Goal: Task Accomplishment & Management: Complete application form

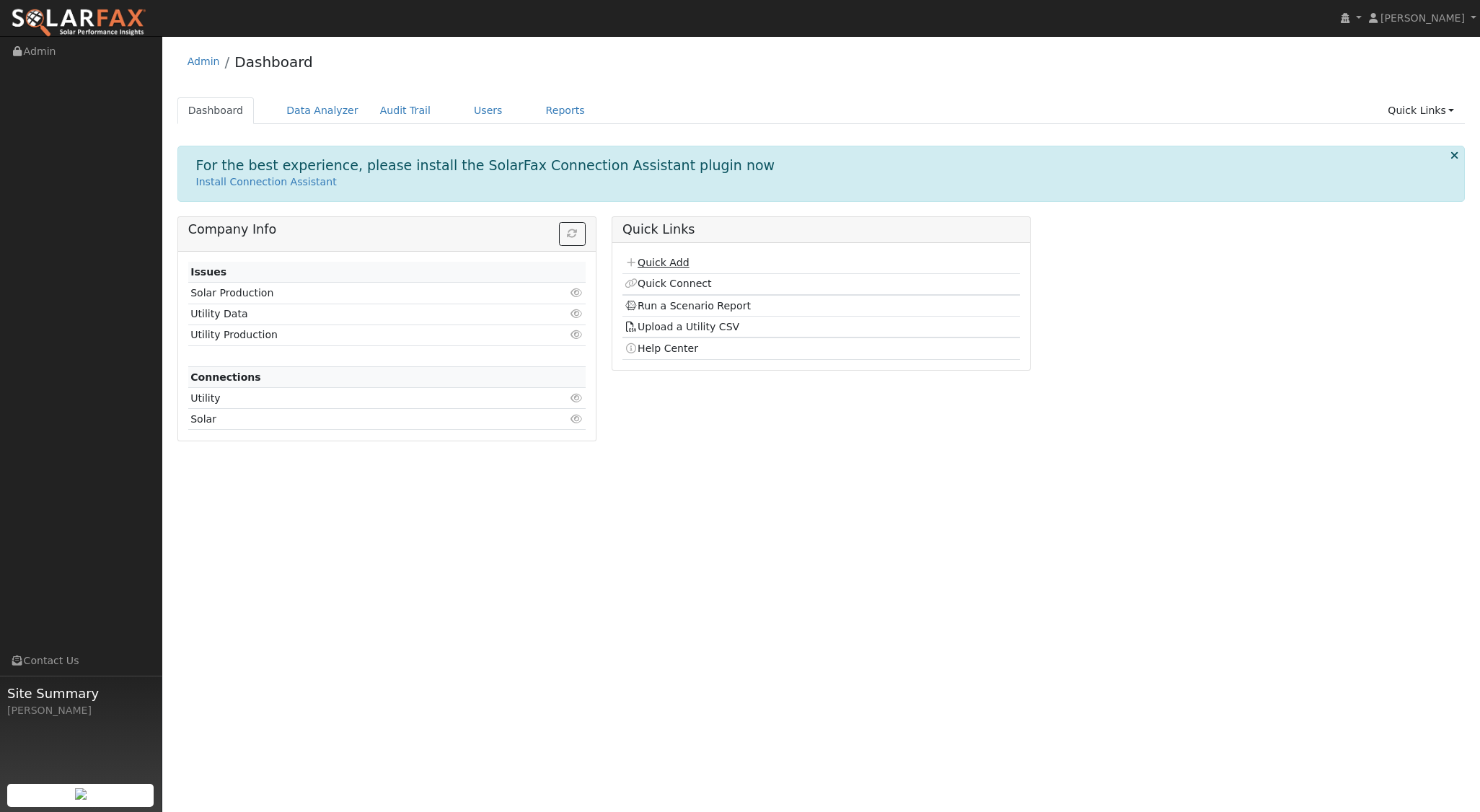
click at [677, 268] on link "Quick Add" at bounding box center [657, 263] width 64 height 12
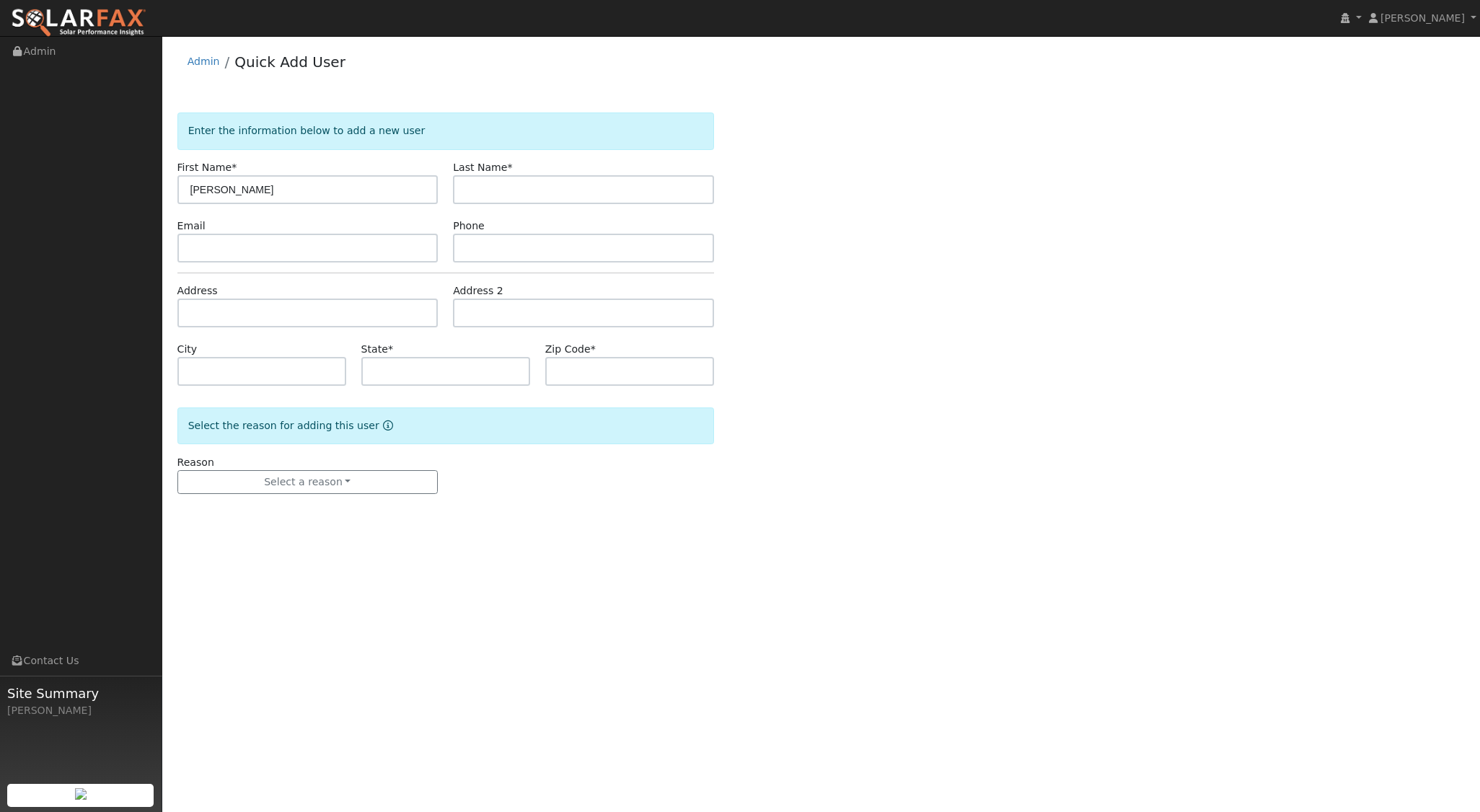
type input "[PERSON_NAME]"
type input "Mcgauly"
click at [251, 311] on input "text" at bounding box center [308, 314] width 261 height 29
type input "99 13th Street"
type input "Cayucos"
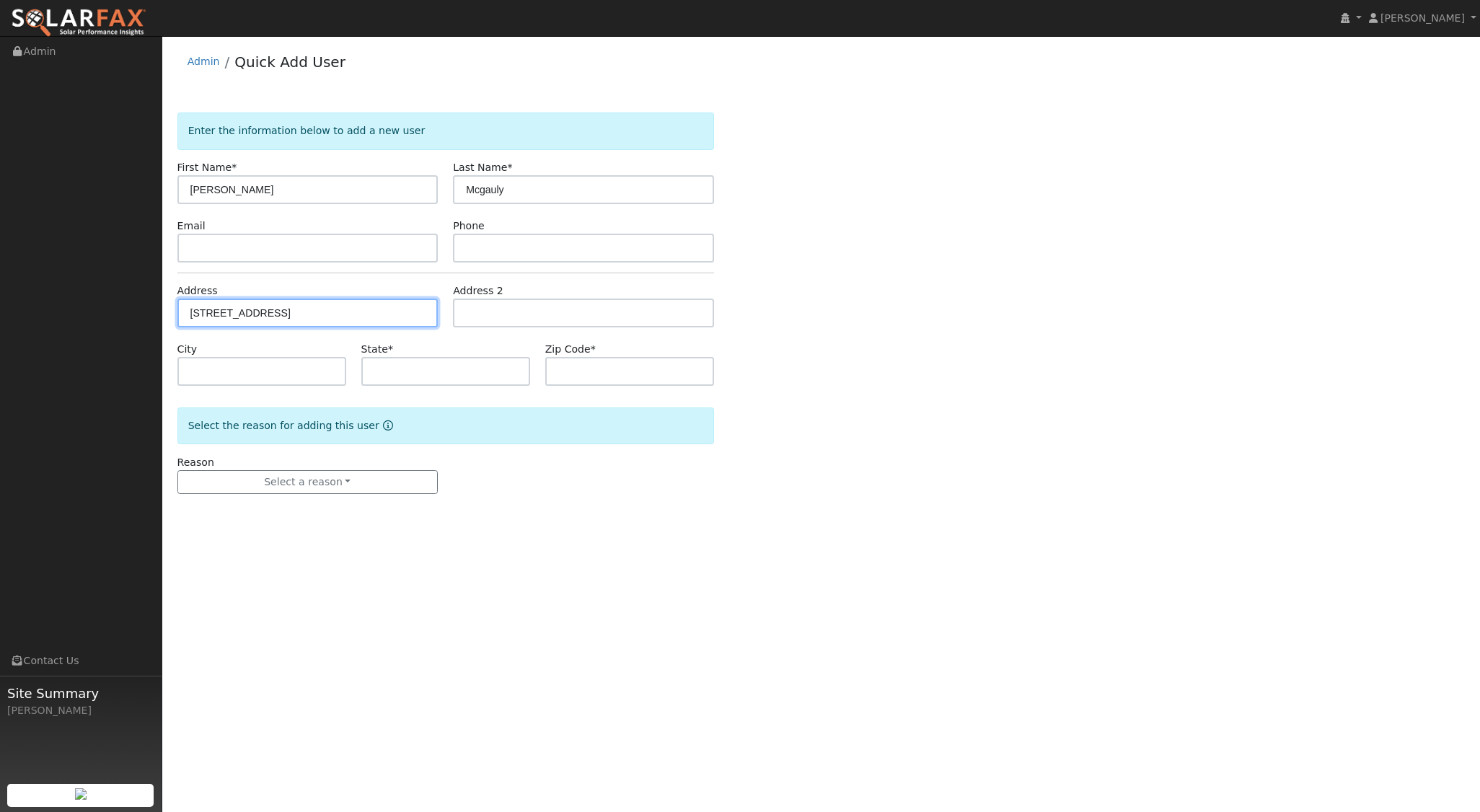
type input "CA"
type input "93430"
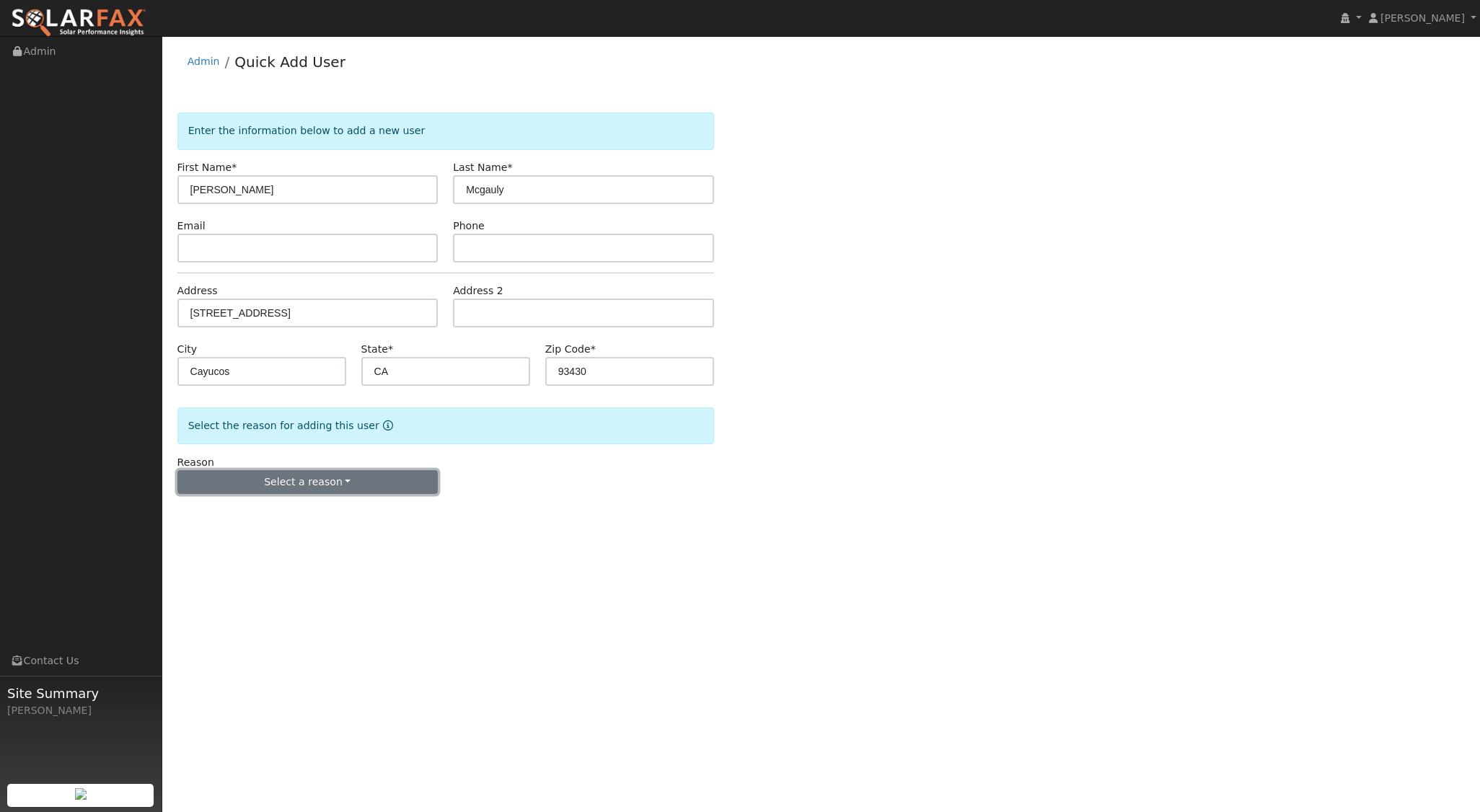
click at [322, 478] on button "Select a reason" at bounding box center [308, 482] width 261 height 24
click at [231, 509] on link "New lead" at bounding box center [258, 511] width 160 height 20
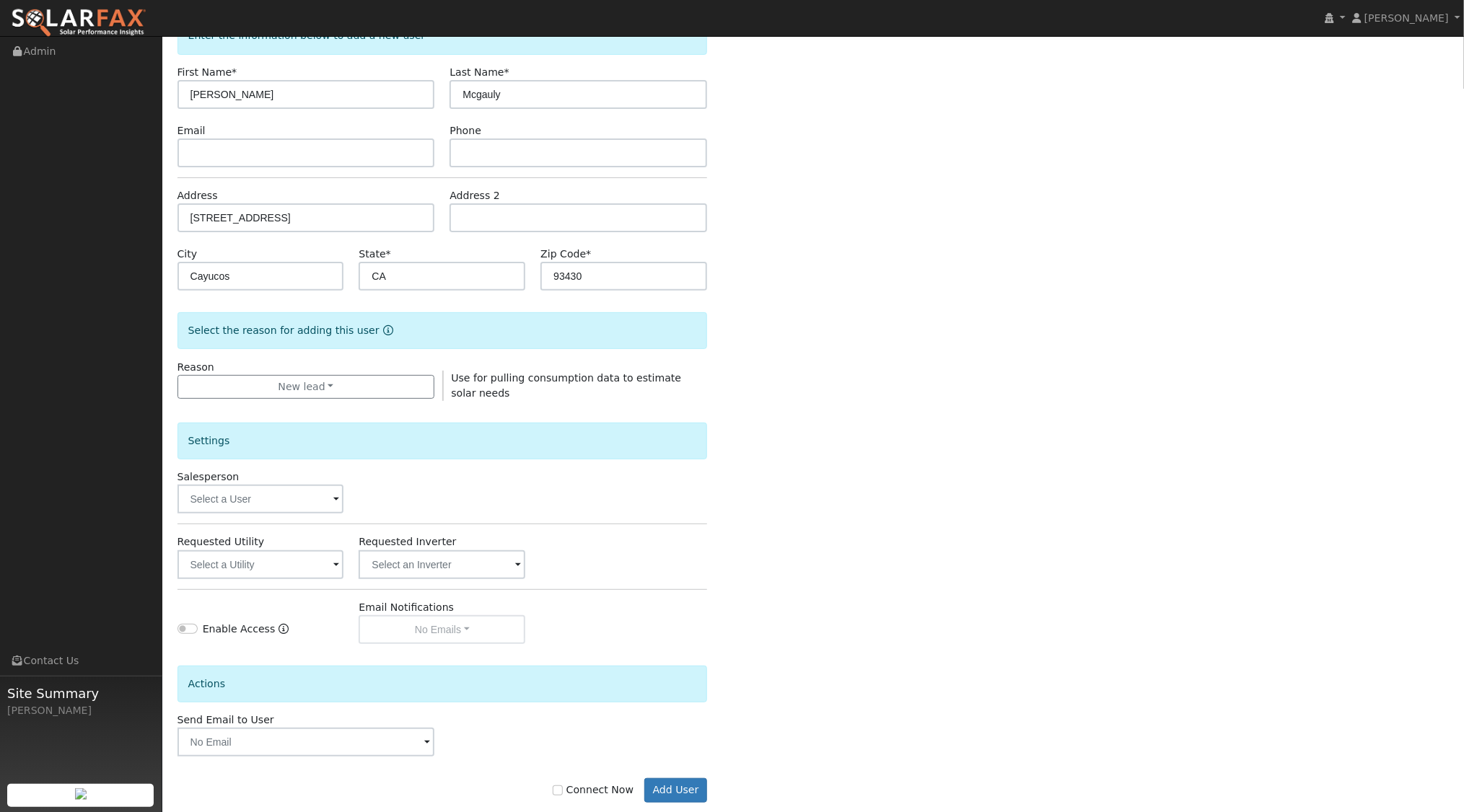
scroll to position [119, 0]
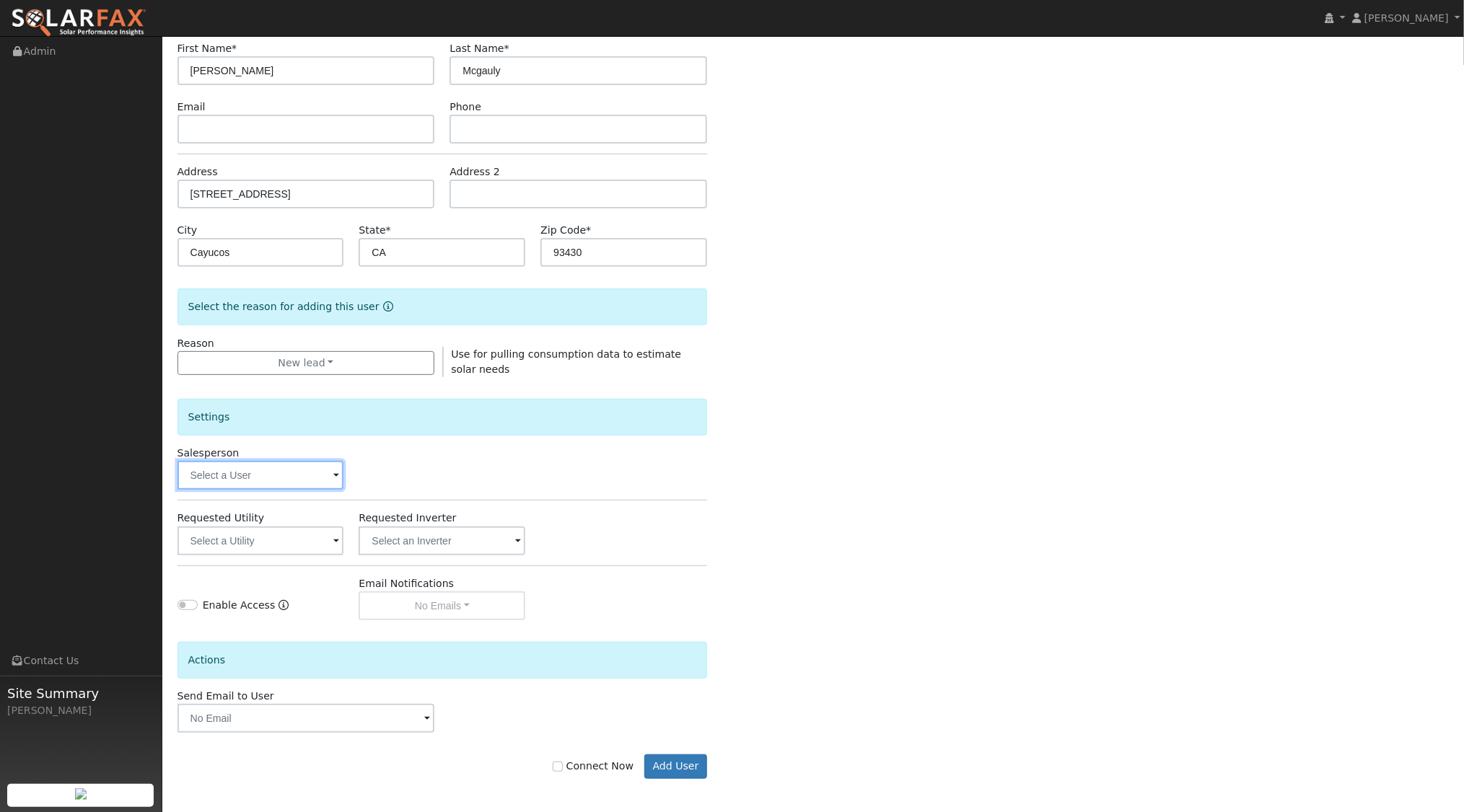
click at [312, 480] on input "text" at bounding box center [260, 475] width 167 height 29
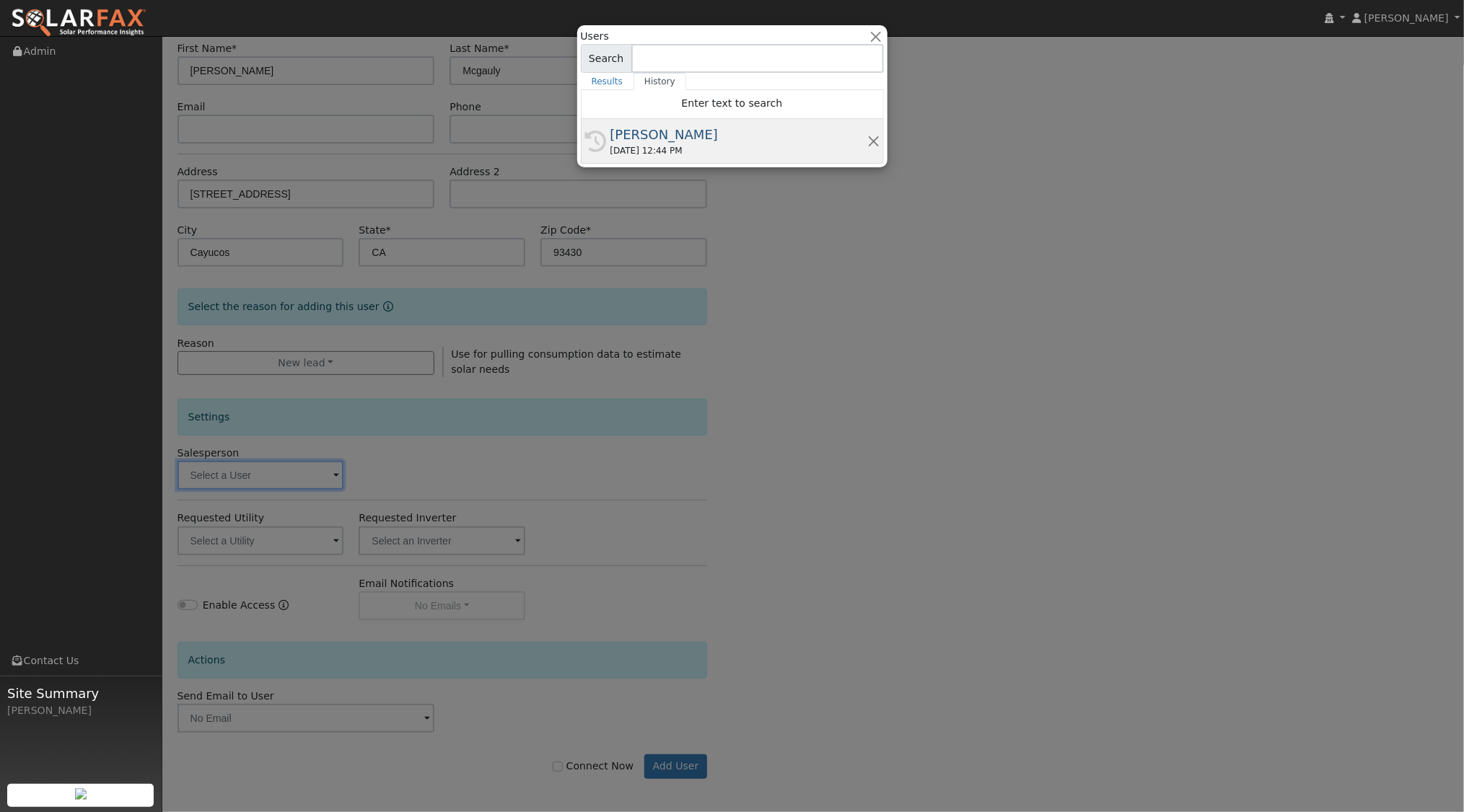
click at [632, 138] on div "[PERSON_NAME]" at bounding box center [739, 134] width 257 height 19
type input "[PERSON_NAME]"
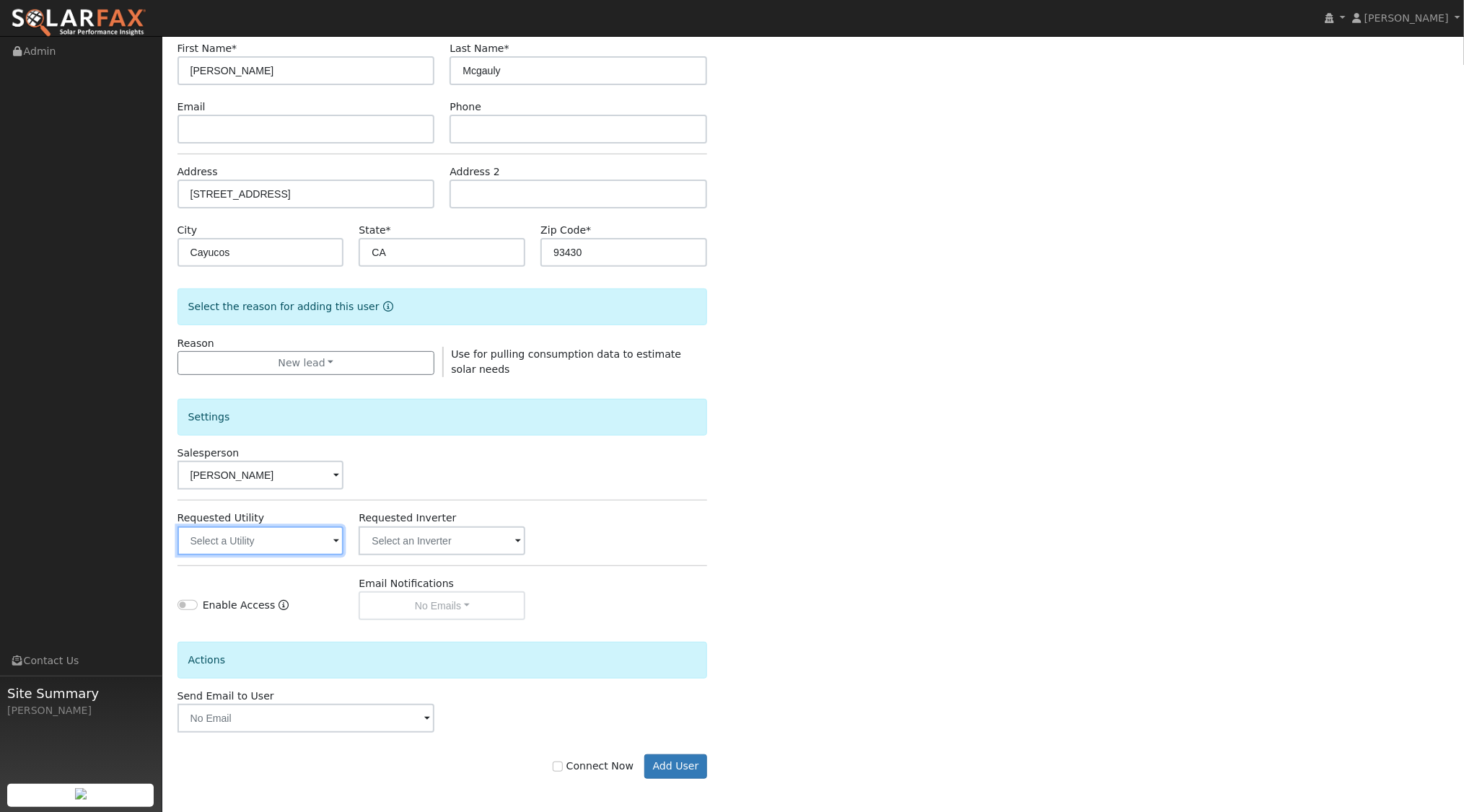
click at [307, 549] on input "text" at bounding box center [260, 541] width 167 height 29
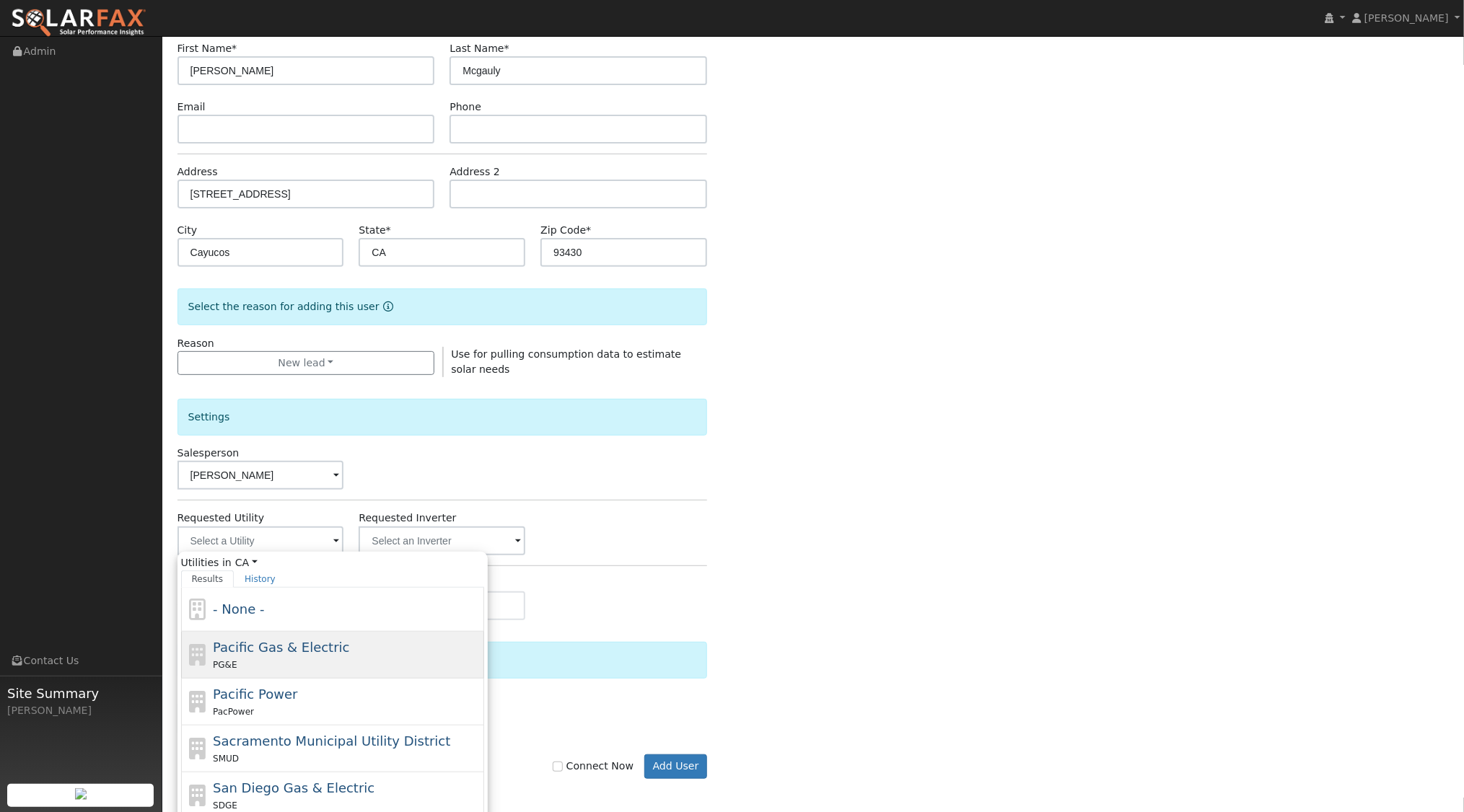
click at [277, 658] on div "PG&E" at bounding box center [347, 665] width 268 height 16
type input "Pacific Gas & Electric"
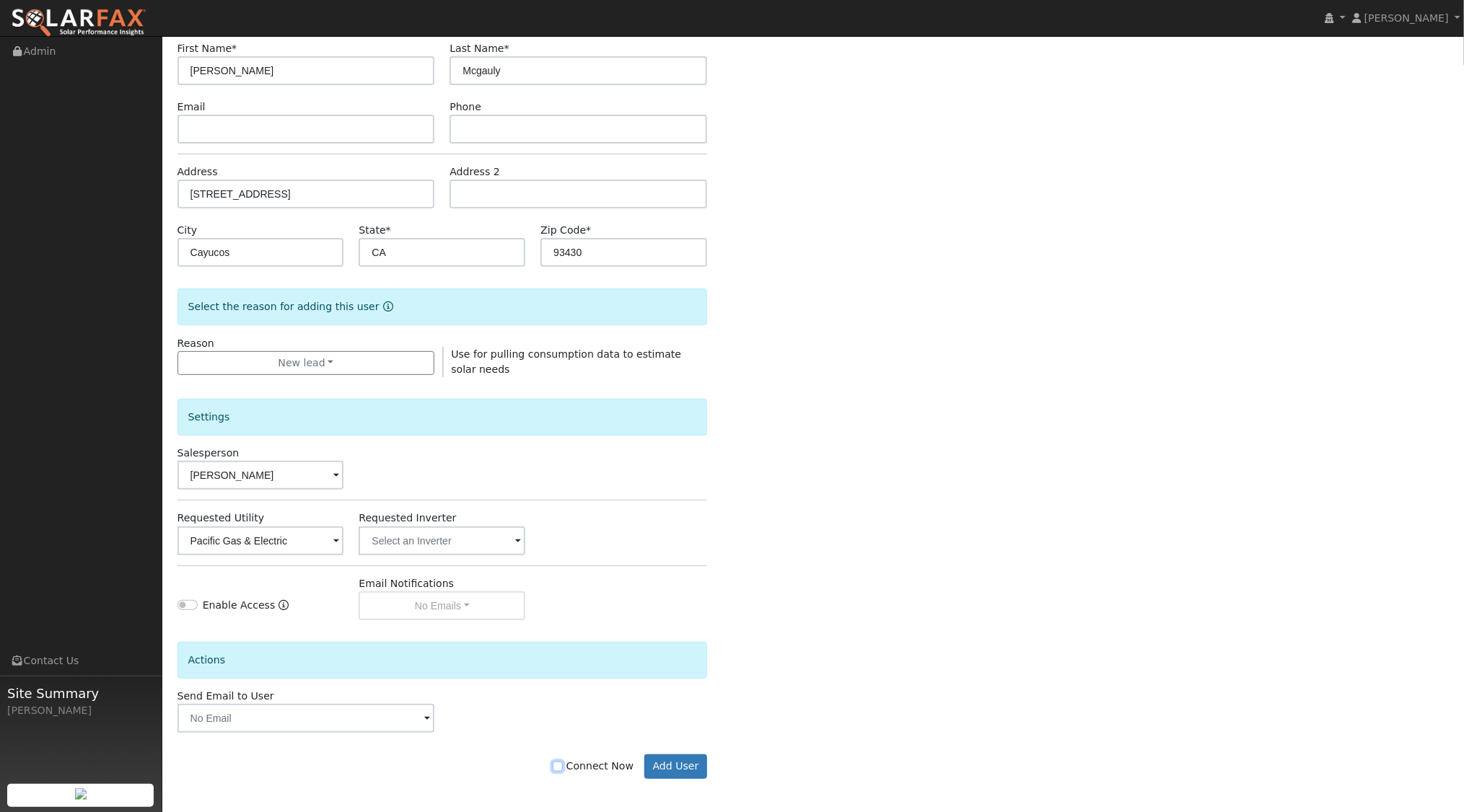
click at [563, 761] on input "Connect Now" at bounding box center [557, 766] width 10 height 10
checkbox input "true"
click at [676, 758] on button "Add User" at bounding box center [676, 766] width 62 height 24
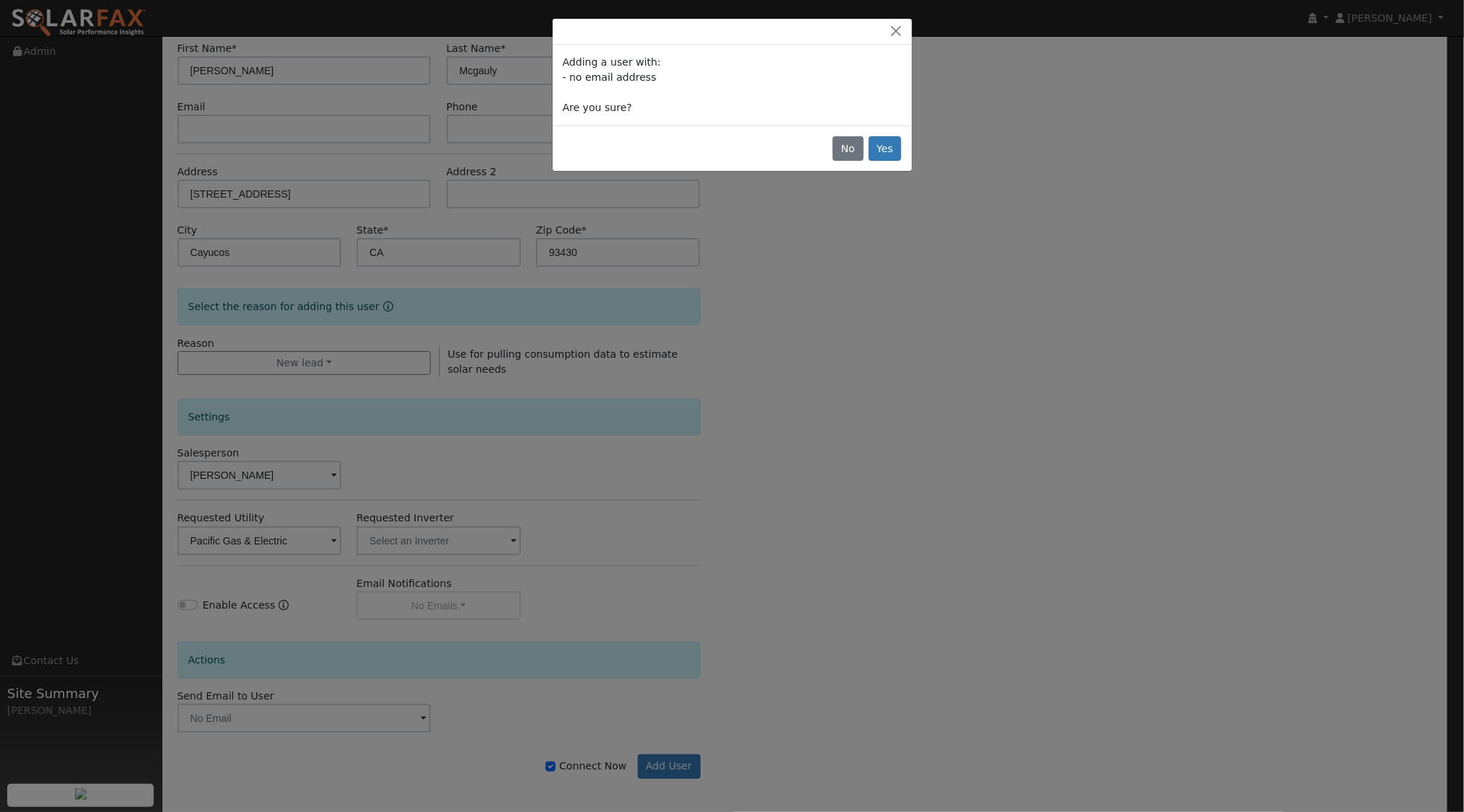
scroll to position [117, 0]
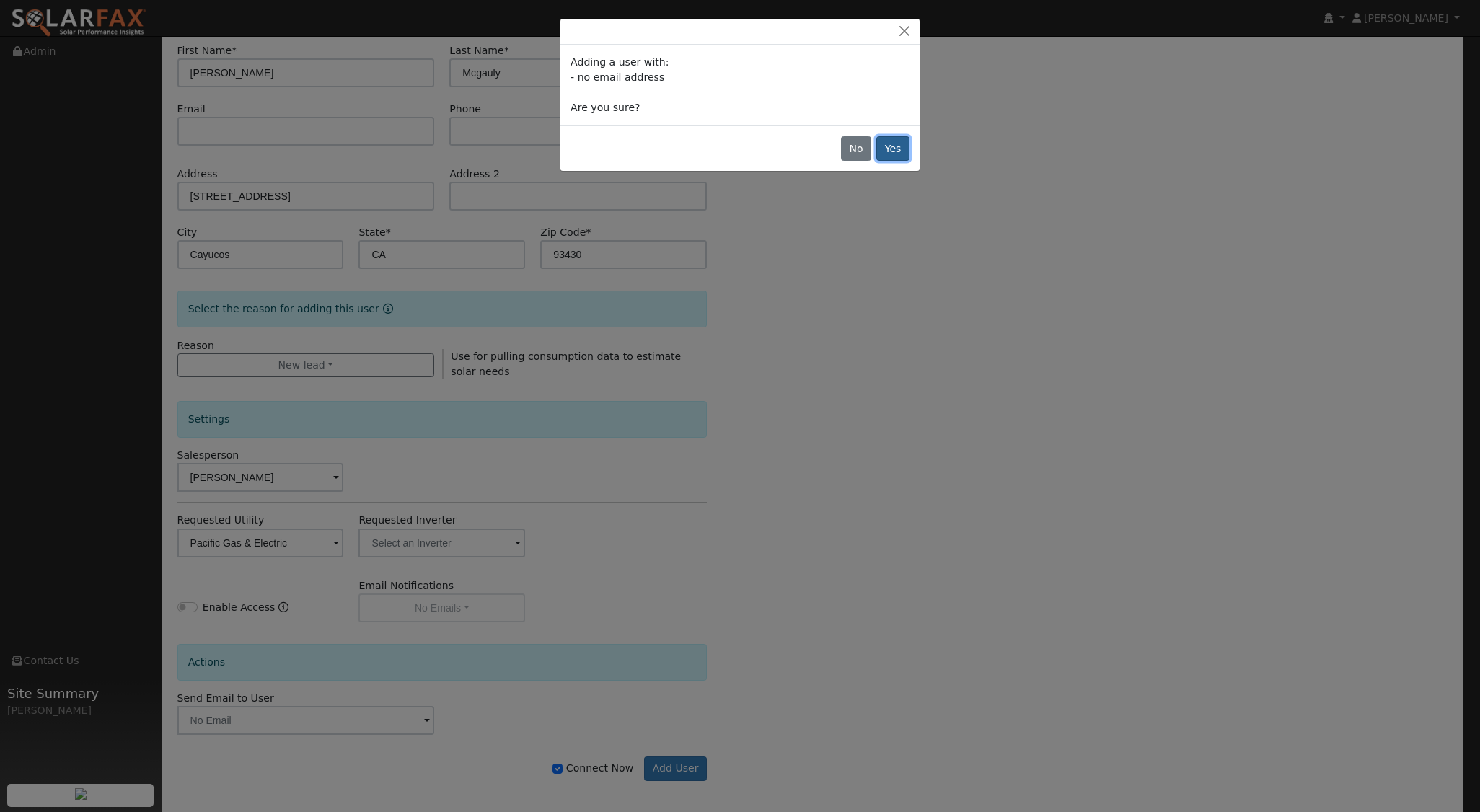
click at [892, 149] on button "Yes" at bounding box center [893, 148] width 33 height 24
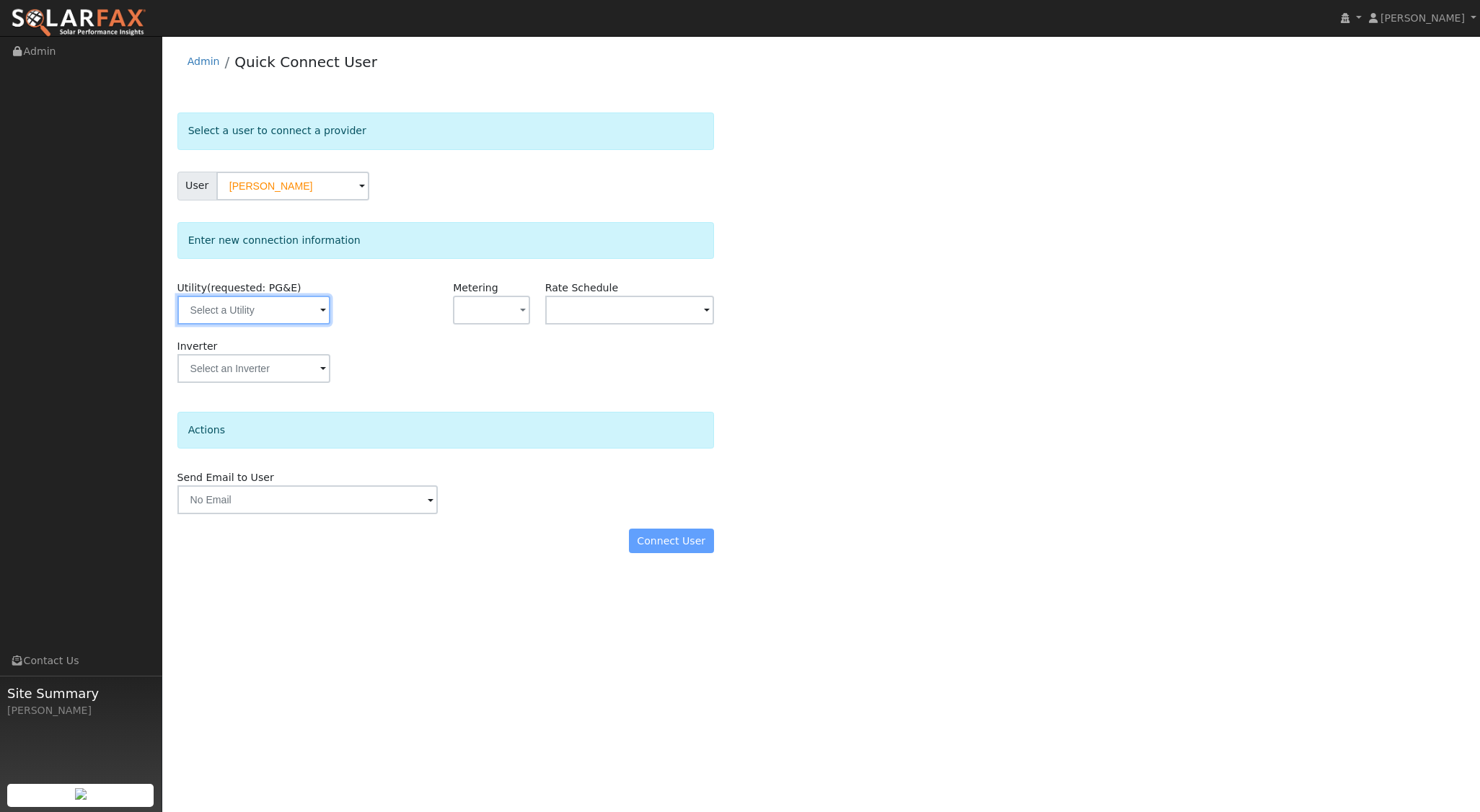
click at [301, 314] on input "text" at bounding box center [253, 311] width 153 height 29
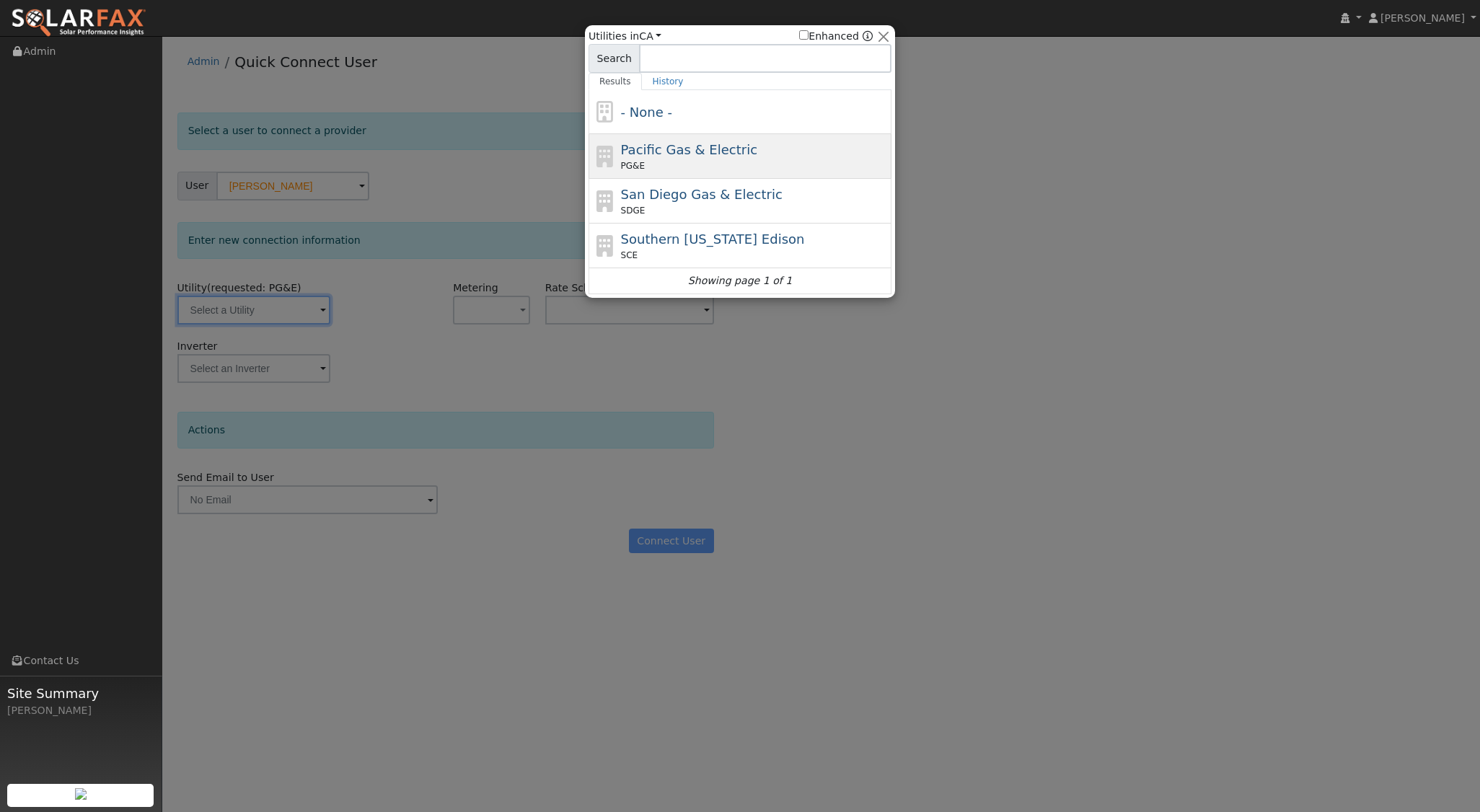
click at [696, 151] on span "Pacific Gas & Electric" at bounding box center [689, 150] width 136 height 16
type input "PG&E"
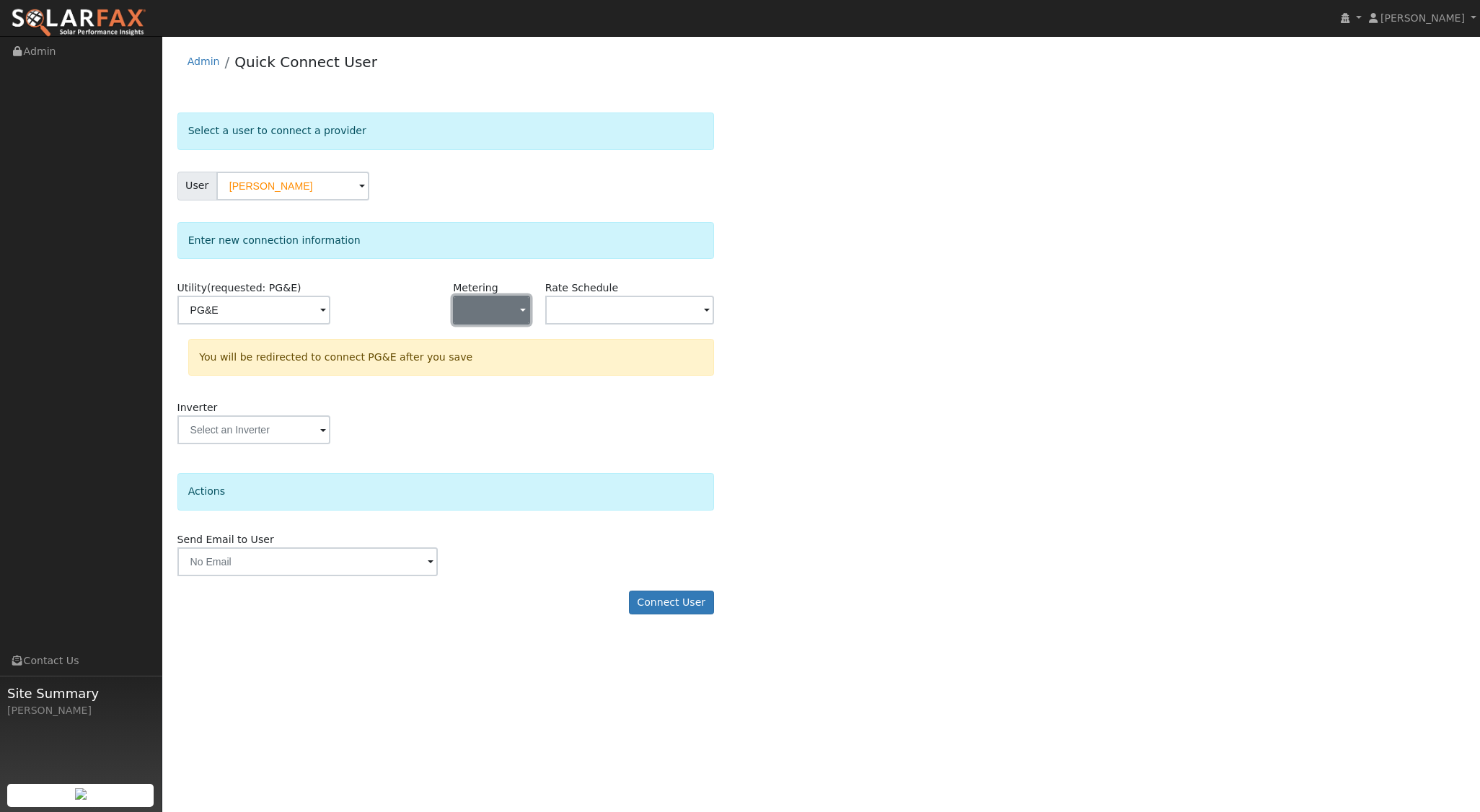
click at [498, 303] on button "button" at bounding box center [491, 311] width 77 height 29
click at [492, 369] on link "NEM" at bounding box center [503, 361] width 100 height 20
click at [667, 591] on button "Connect User" at bounding box center [671, 603] width 85 height 24
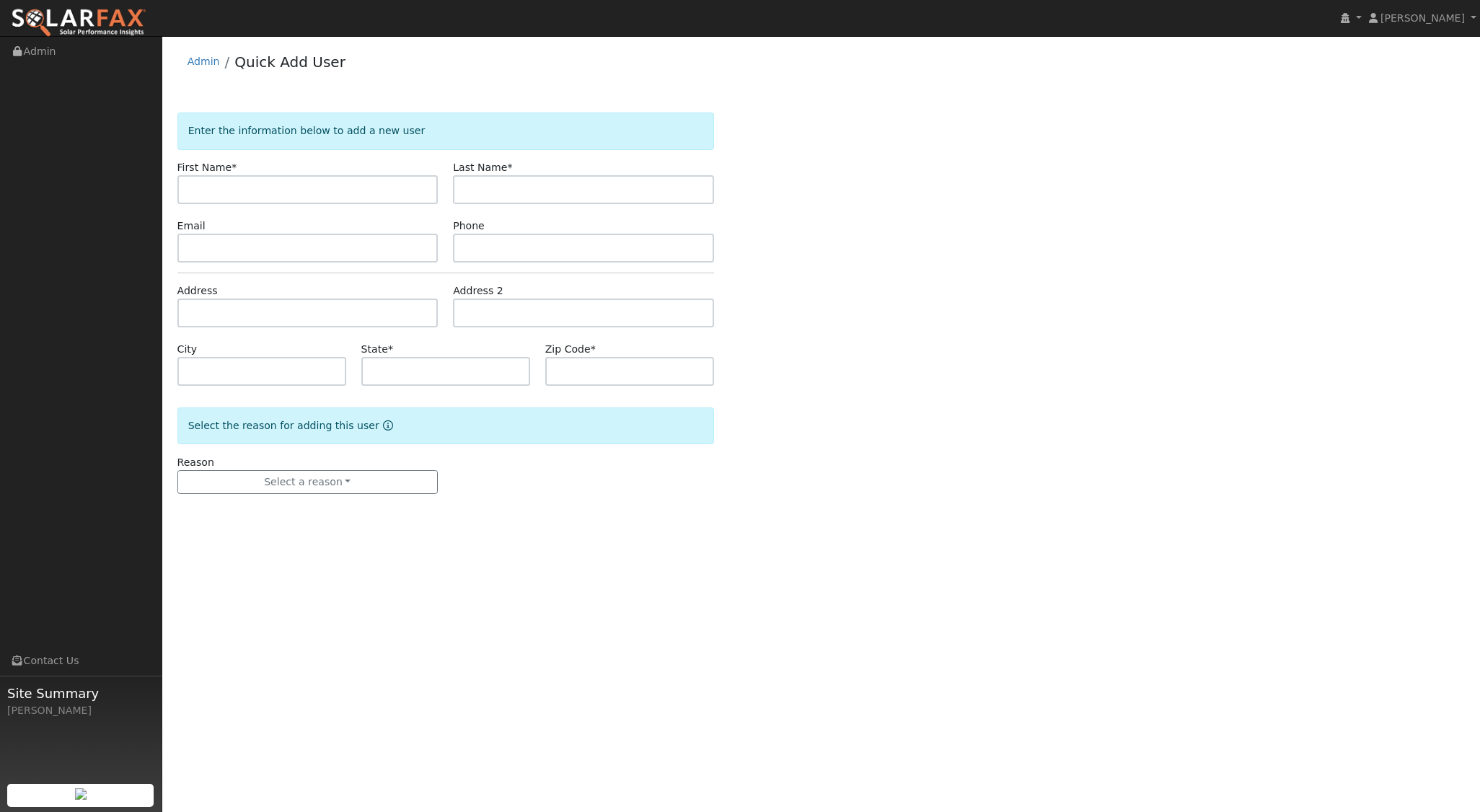
click at [281, 198] on input "text" at bounding box center [308, 190] width 261 height 29
type input "[PERSON_NAME]"
type input "MCgauley"
click at [290, 322] on input "text" at bounding box center [308, 314] width 261 height 29
type input "99 13th Street"
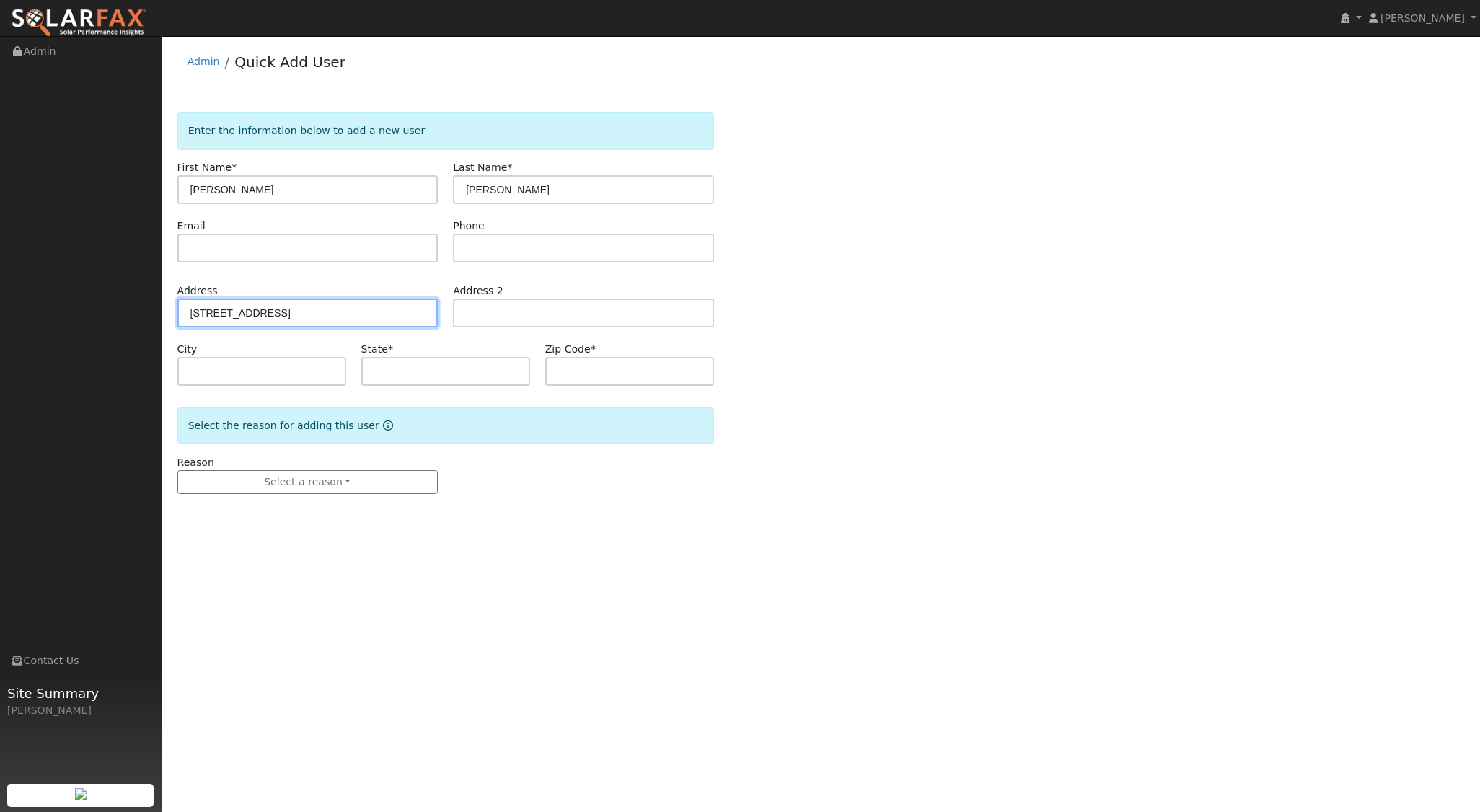
type input "Cayucos"
type input "CA"
type input "93430"
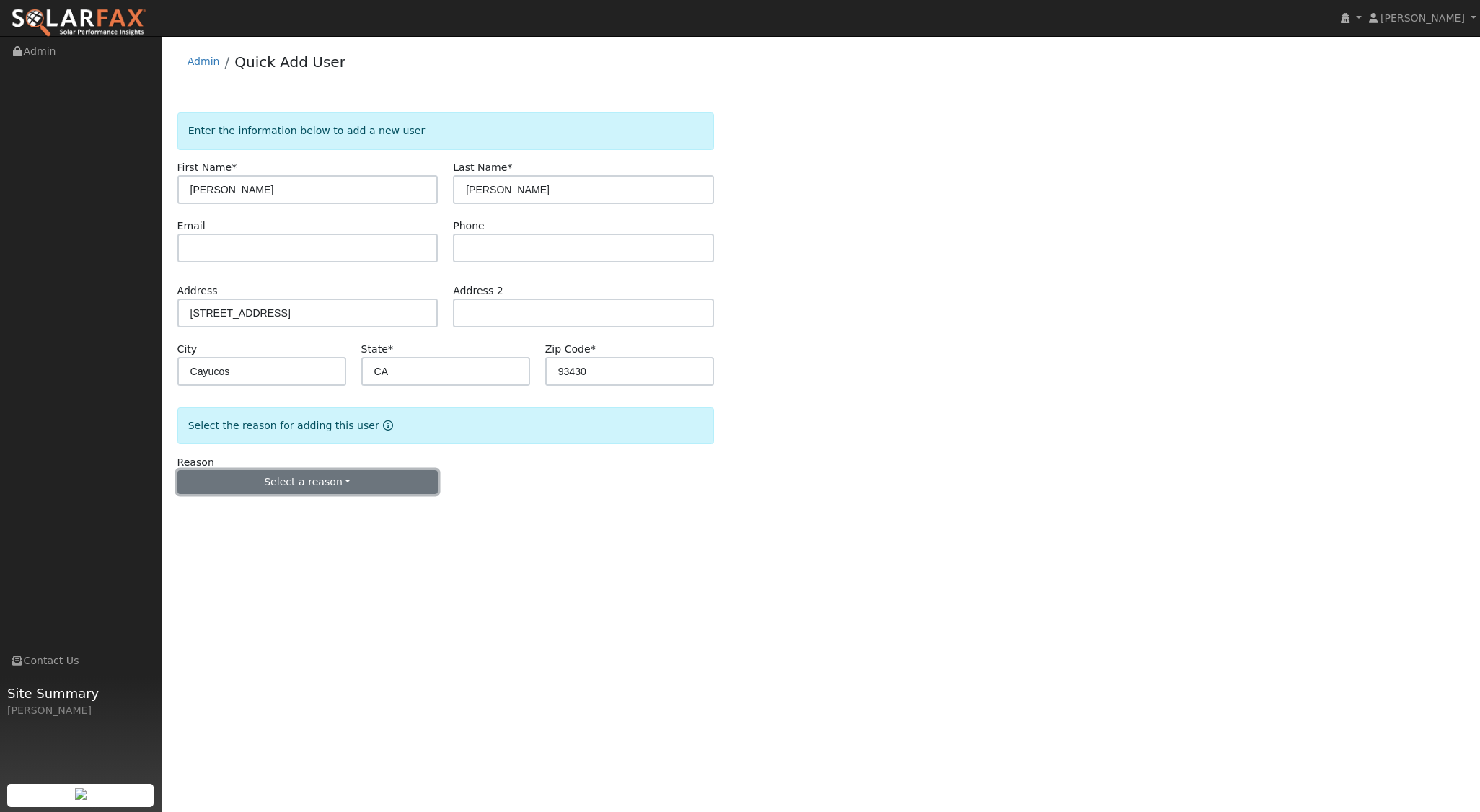
click at [341, 486] on button "Select a reason" at bounding box center [308, 482] width 261 height 24
click at [266, 514] on link "New lead" at bounding box center [258, 511] width 160 height 20
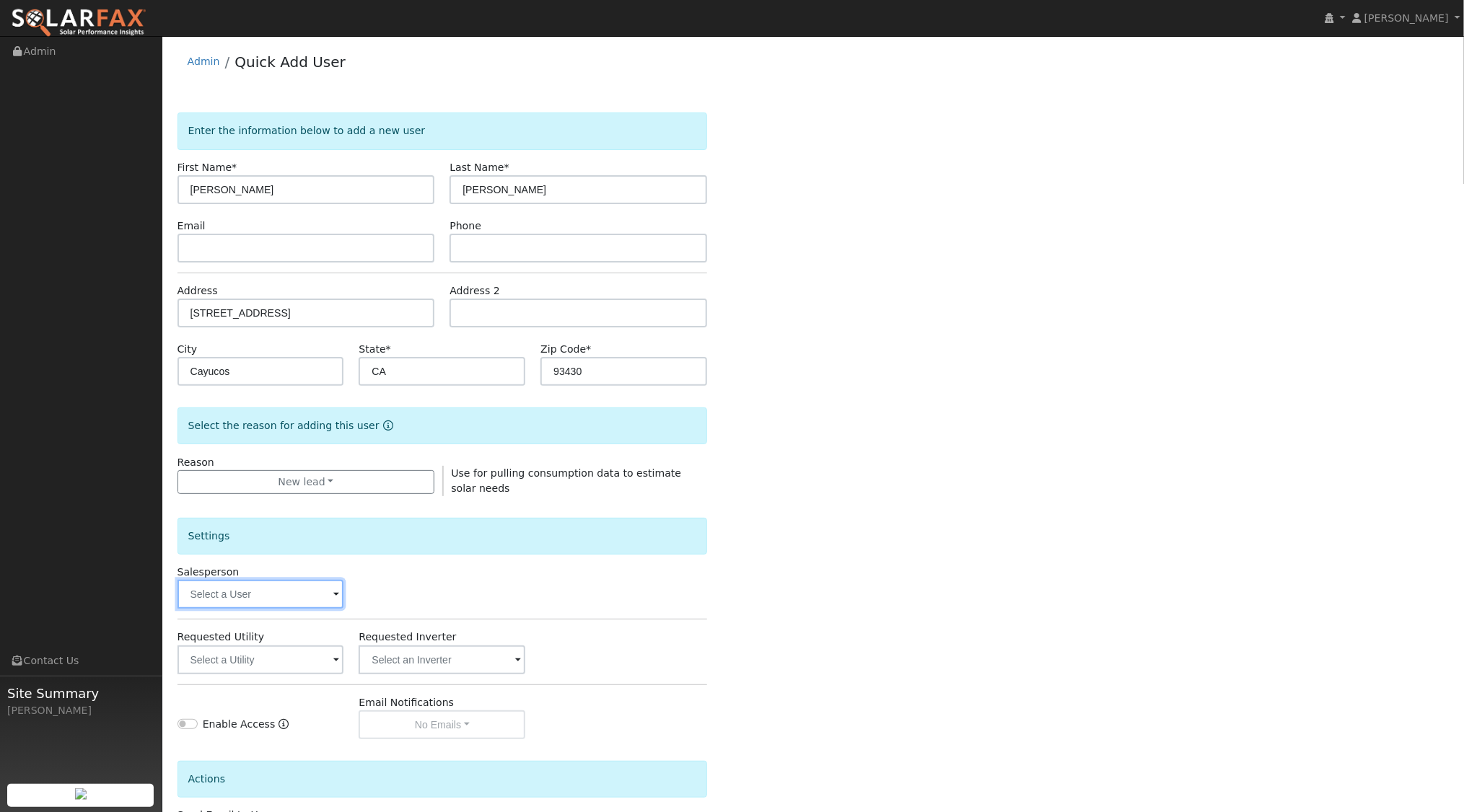
click at [305, 593] on input "text" at bounding box center [260, 595] width 167 height 29
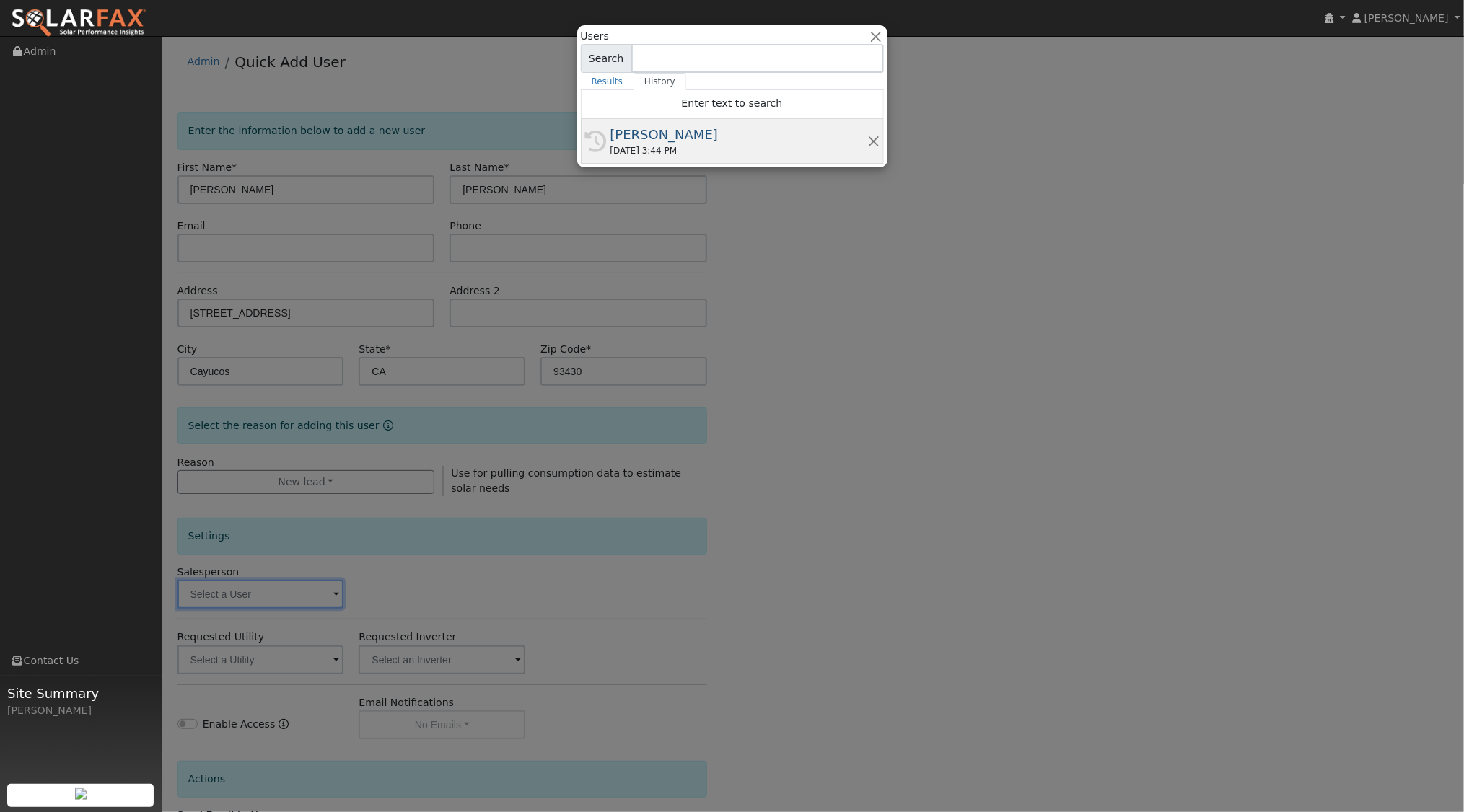
click at [704, 146] on div "08/10/2025 3:44 PM" at bounding box center [739, 150] width 257 height 13
type input "[PERSON_NAME]"
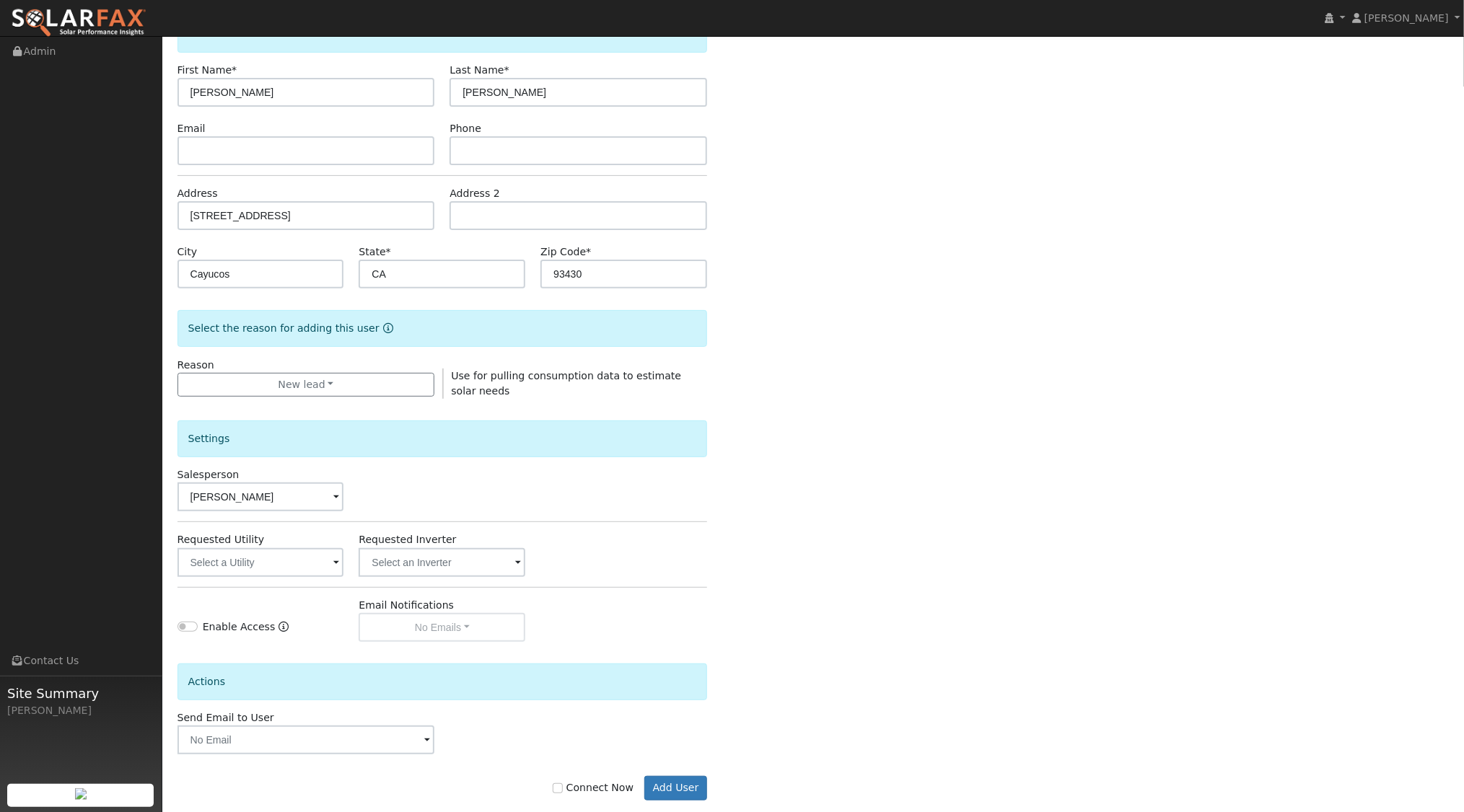
scroll to position [119, 0]
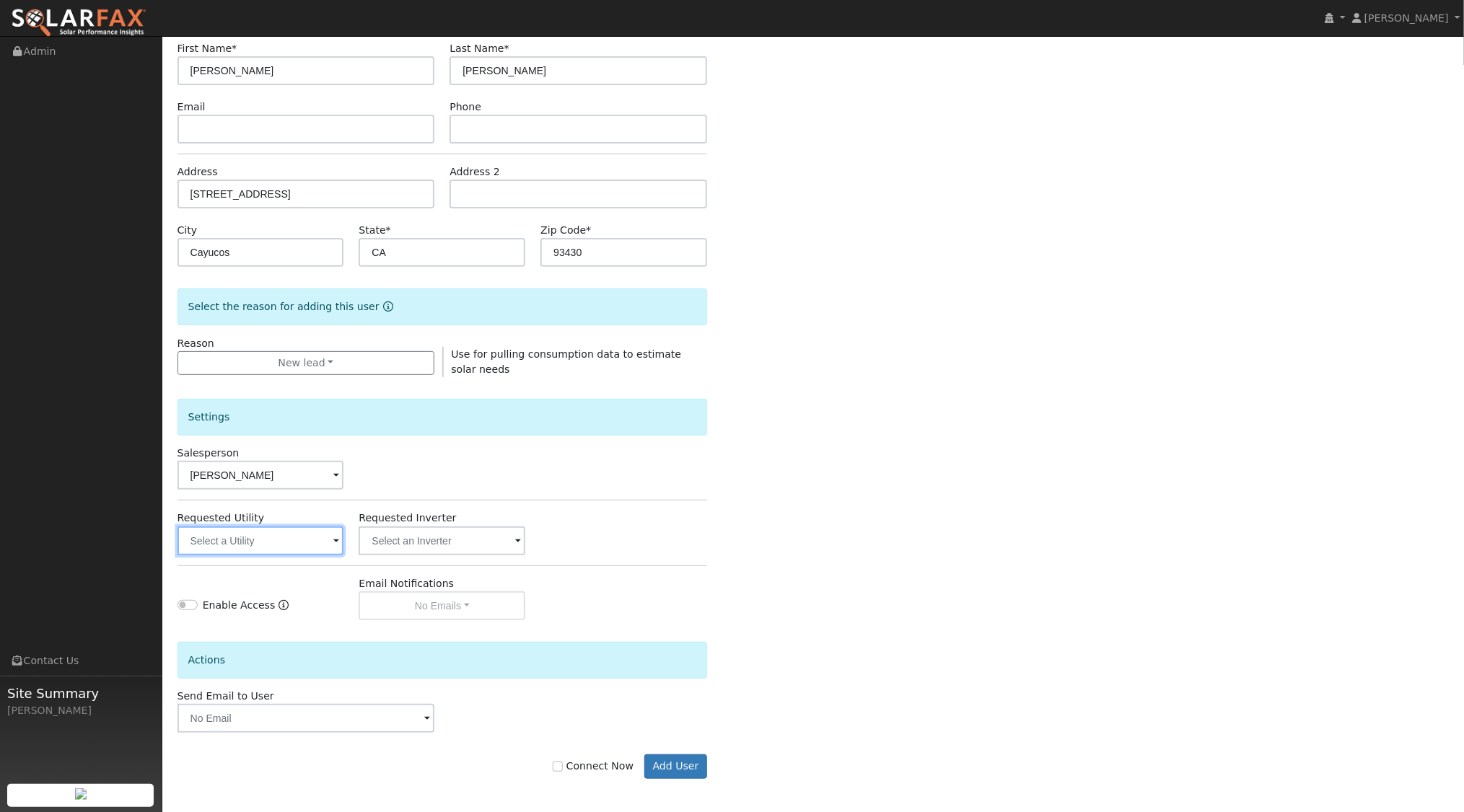
click at [285, 544] on input "text" at bounding box center [260, 541] width 167 height 29
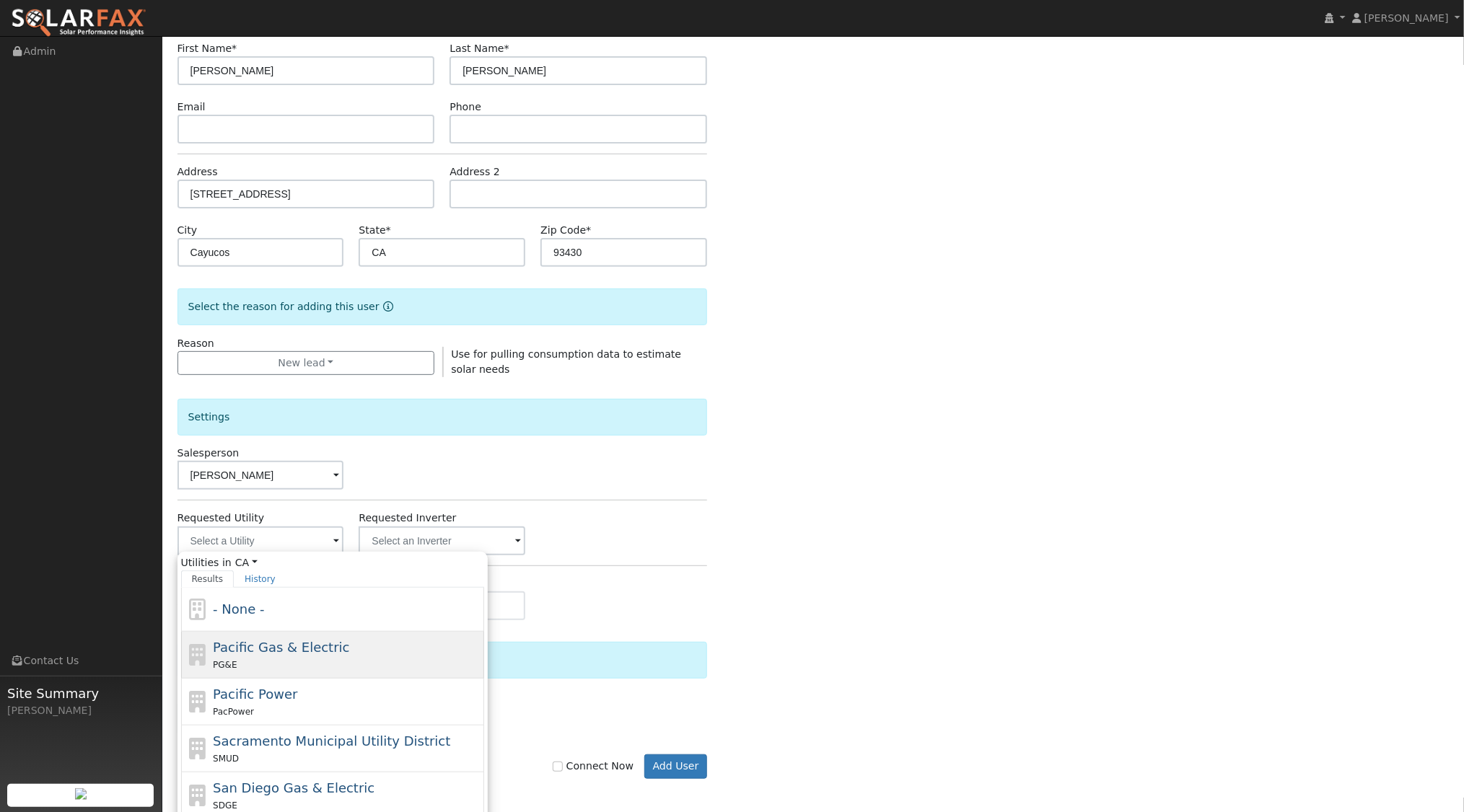
click at [272, 640] on span "Pacific Gas & Electric" at bounding box center [282, 647] width 136 height 16
type input "Pacific Gas & Electric"
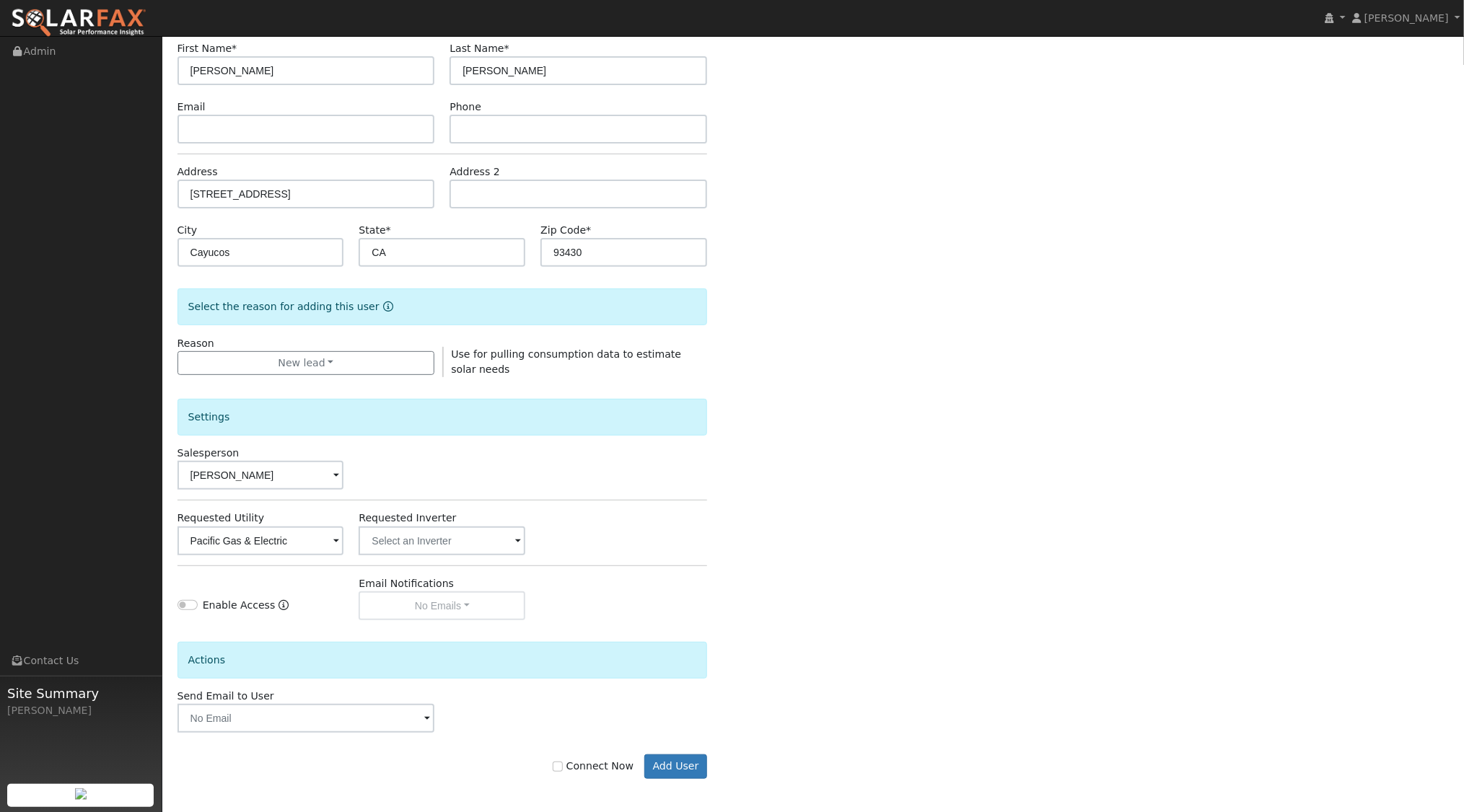
click at [562, 766] on div "Connect Now Add User" at bounding box center [442, 766] width 545 height 24
click at [575, 764] on label "Connect Now" at bounding box center [592, 766] width 81 height 16
click at [563, 764] on input "Connect Now" at bounding box center [557, 766] width 10 height 10
checkbox input "true"
click at [687, 761] on button "Add User" at bounding box center [676, 766] width 62 height 24
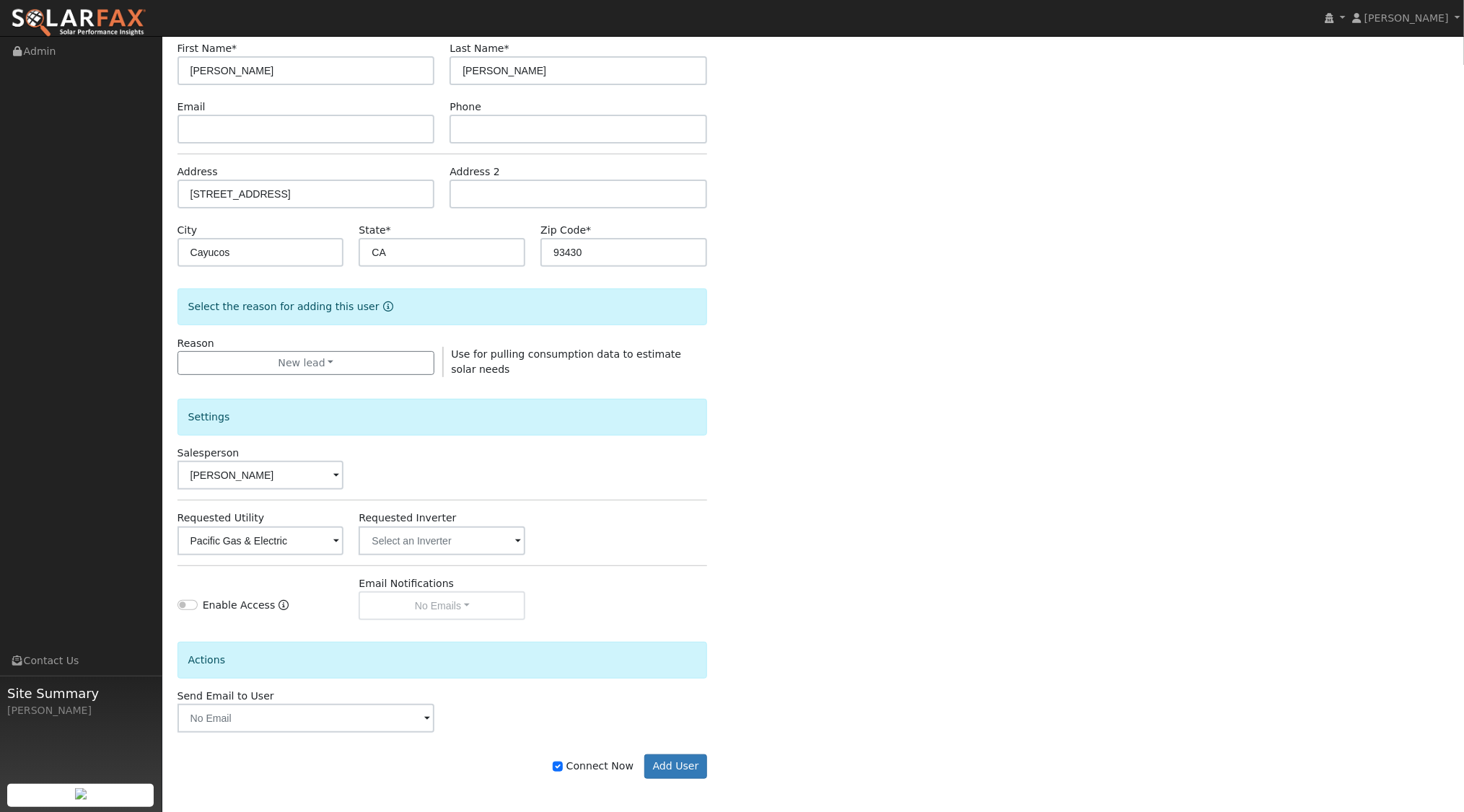
scroll to position [117, 0]
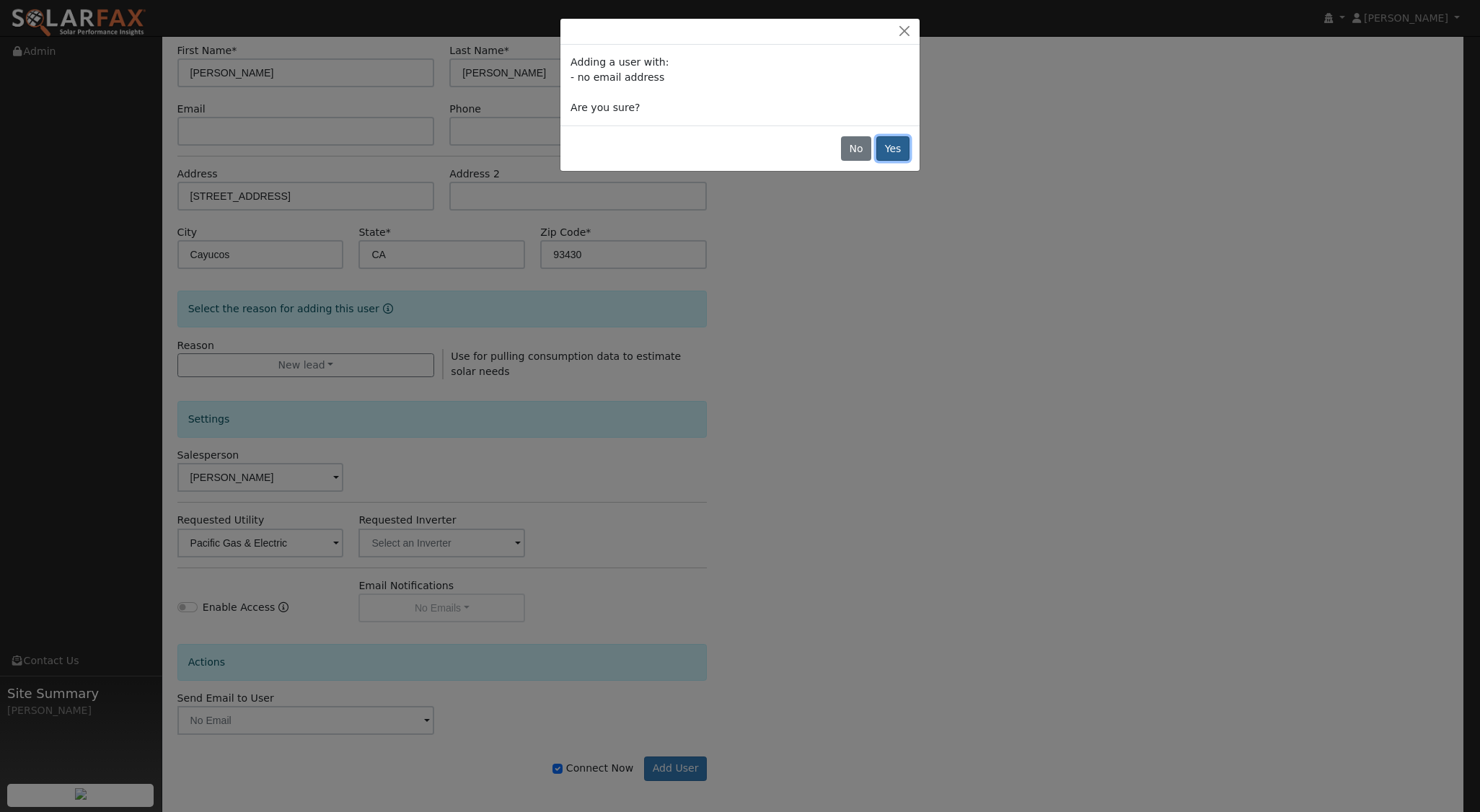
click at [892, 160] on button "Yes" at bounding box center [893, 148] width 33 height 24
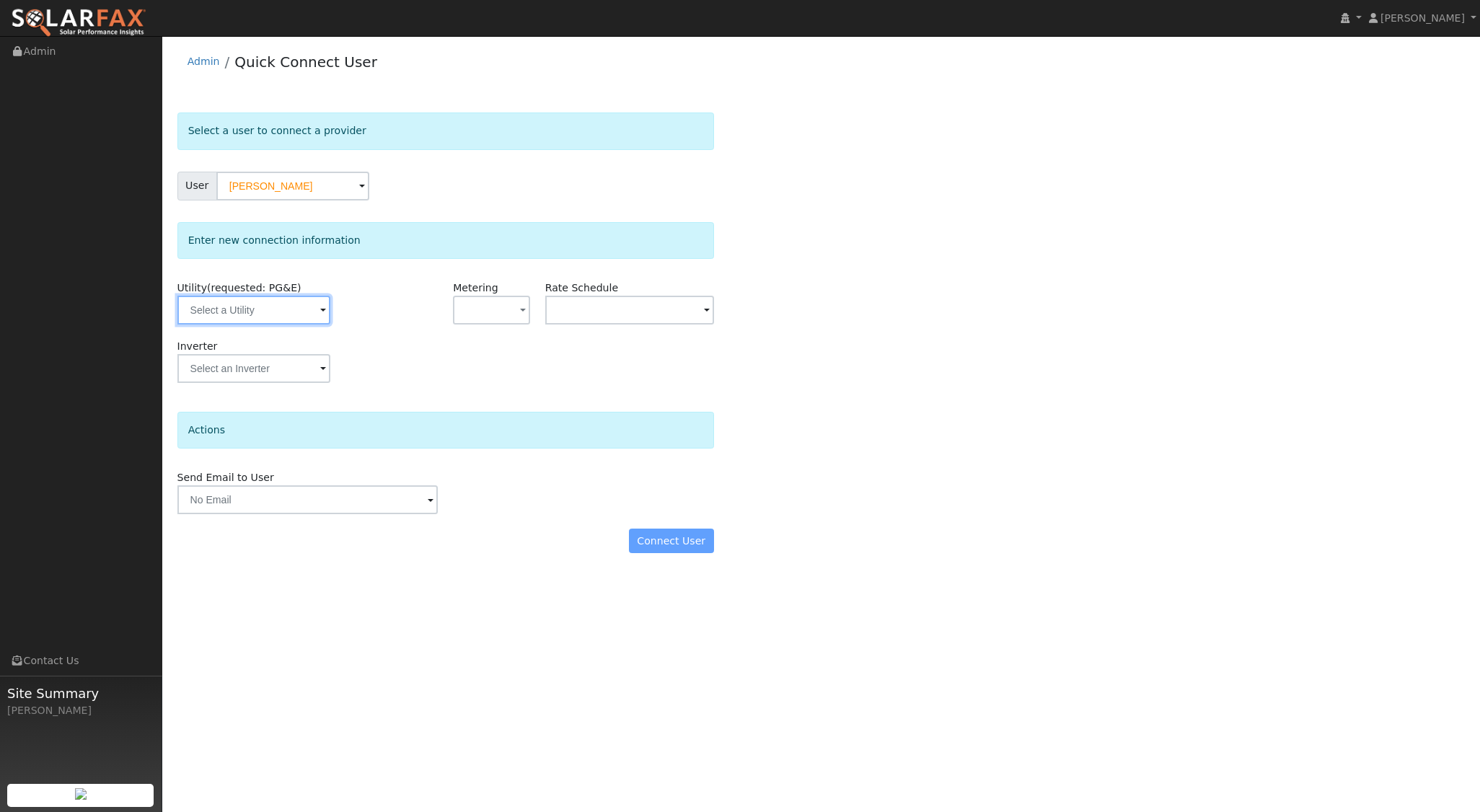
click at [277, 313] on input "text" at bounding box center [253, 311] width 153 height 29
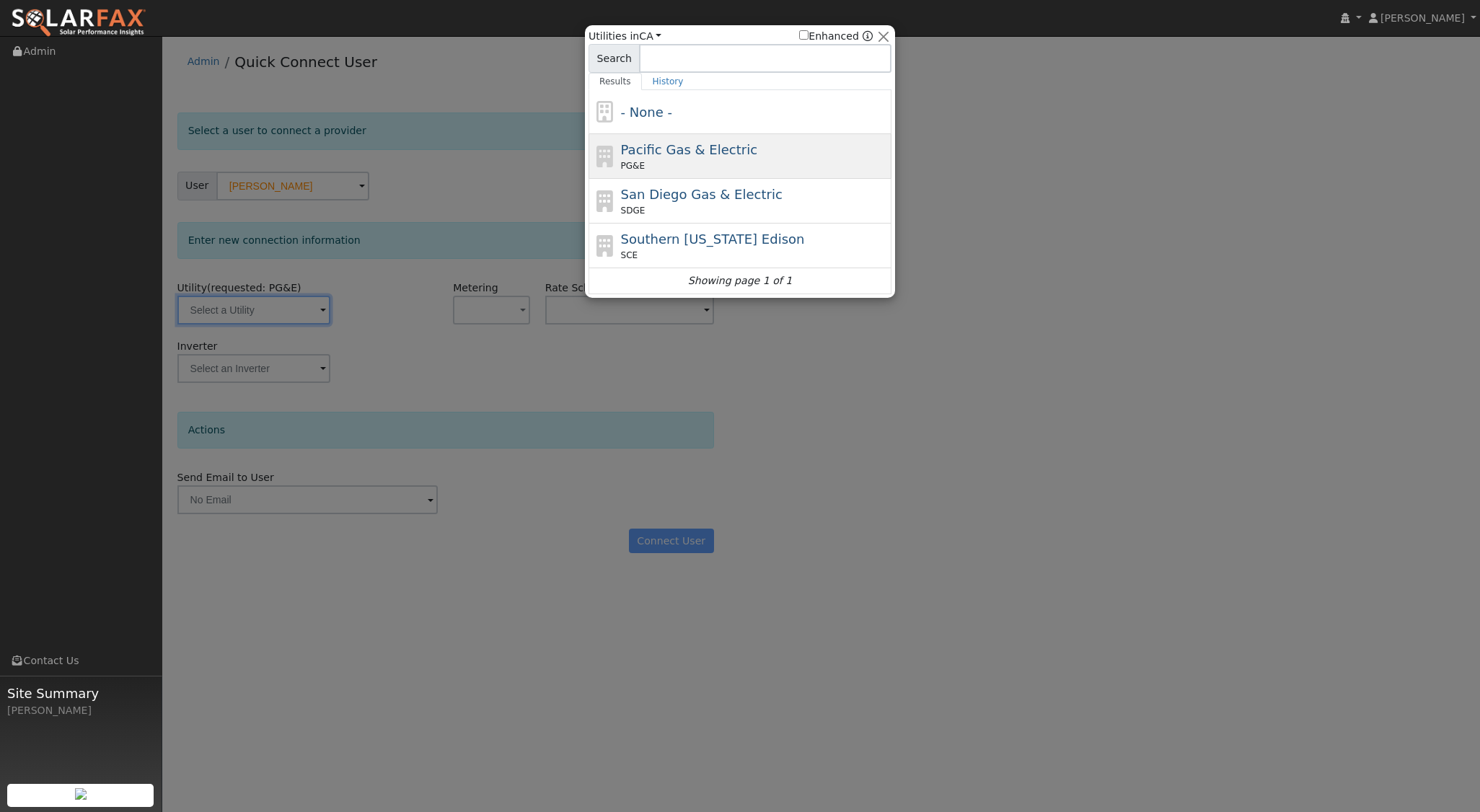
click at [699, 155] on span "Pacific Gas & Electric" at bounding box center [689, 150] width 136 height 16
type input "PG&E"
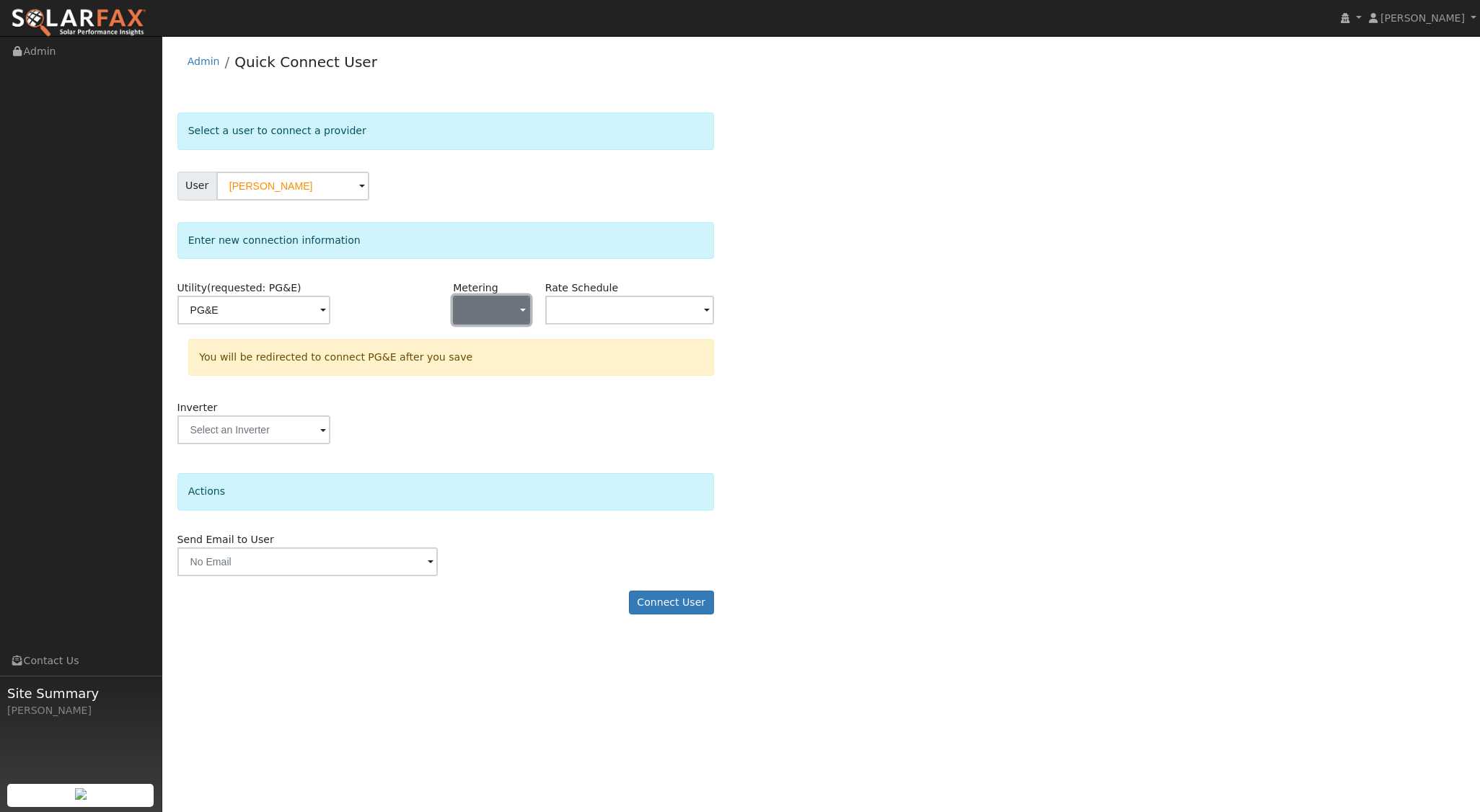
click at [498, 315] on button "button" at bounding box center [491, 311] width 77 height 29
click at [489, 369] on link "NEM" at bounding box center [503, 361] width 100 height 20
click at [330, 312] on input "text" at bounding box center [253, 311] width 153 height 29
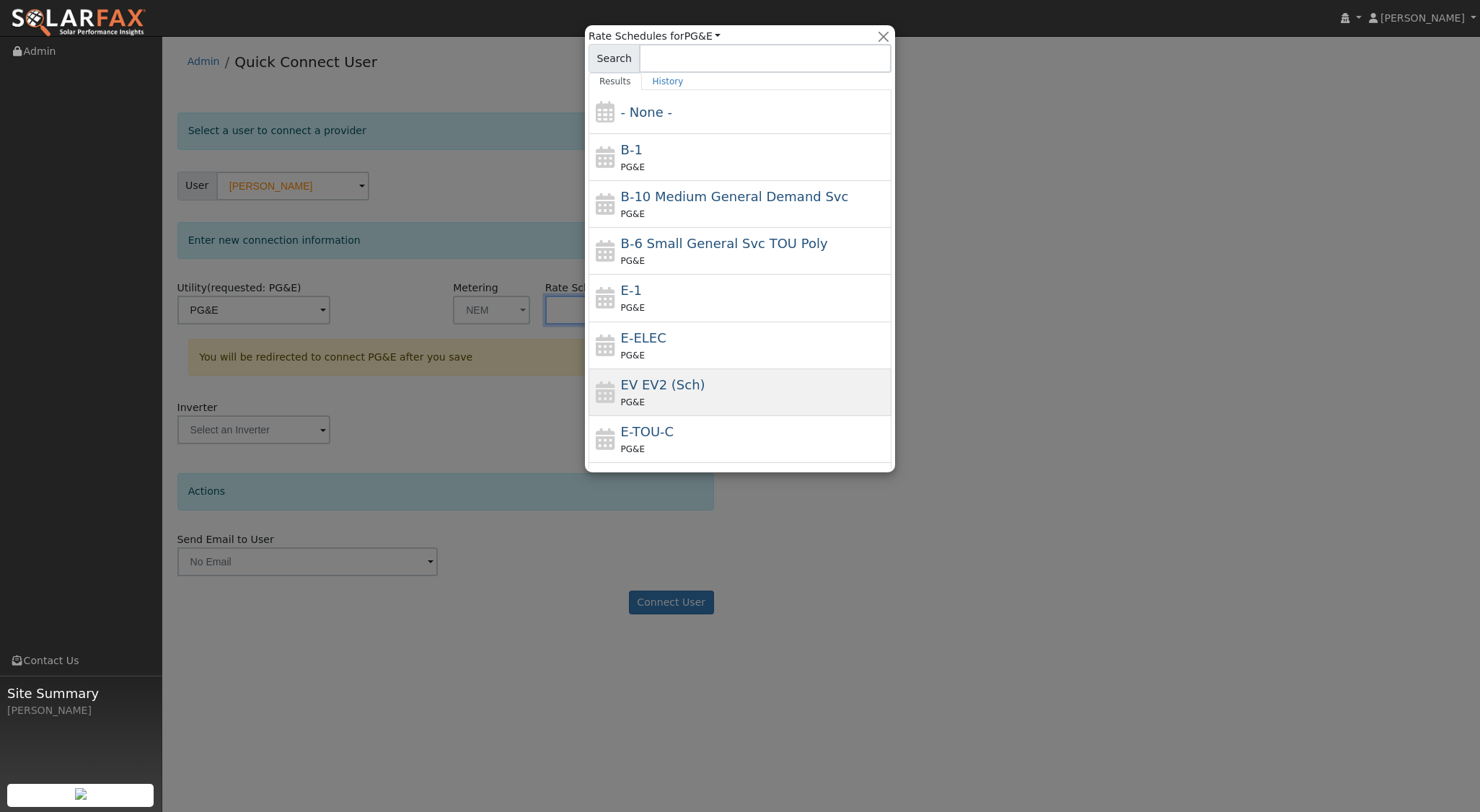
scroll to position [112, 0]
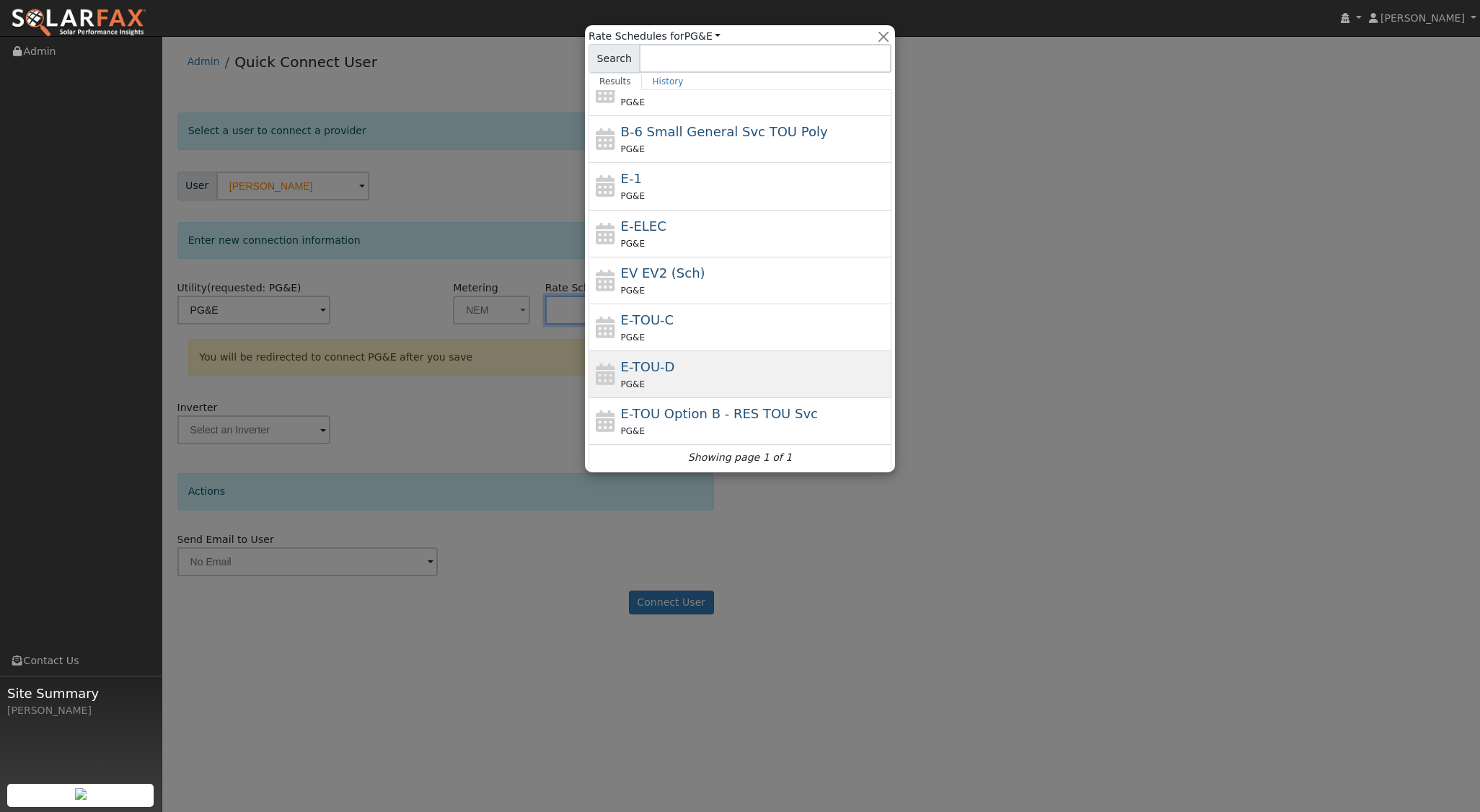
click at [655, 373] on div "E-TOU-D PG&E" at bounding box center [755, 375] width 268 height 35
type input "E-TOU-D"
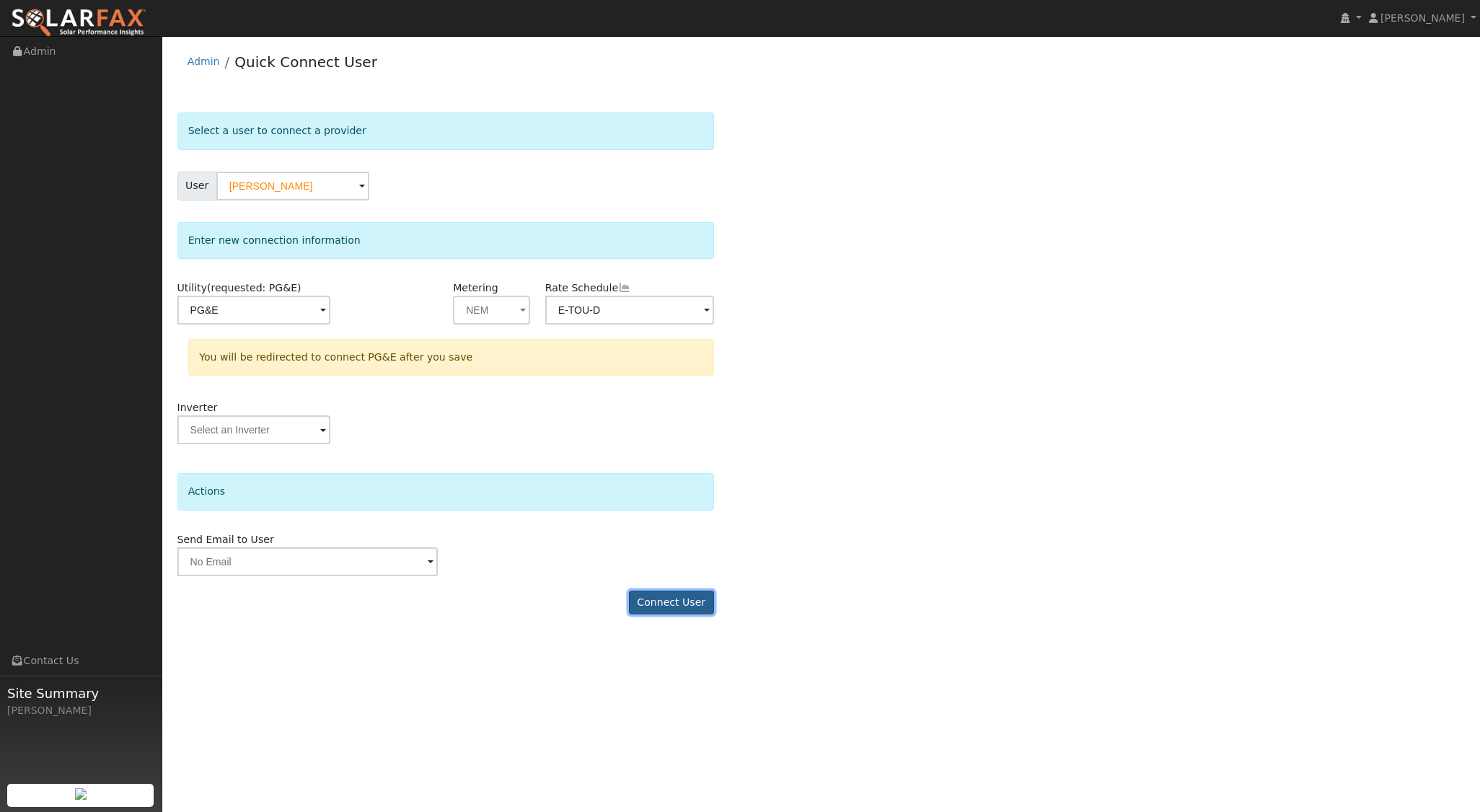
click at [663, 597] on button "Connect User" at bounding box center [671, 603] width 85 height 24
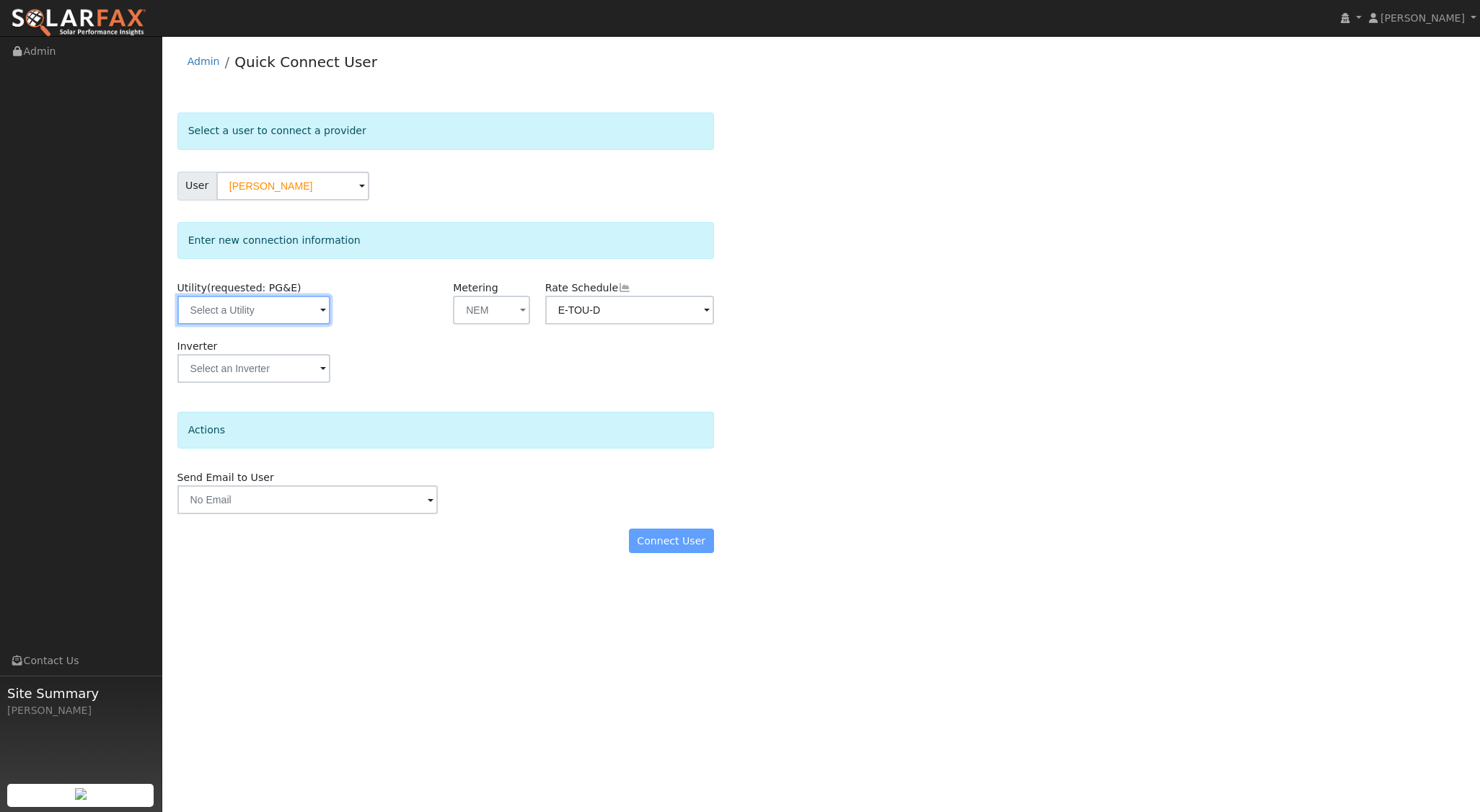
click at [297, 314] on input "text" at bounding box center [253, 311] width 153 height 29
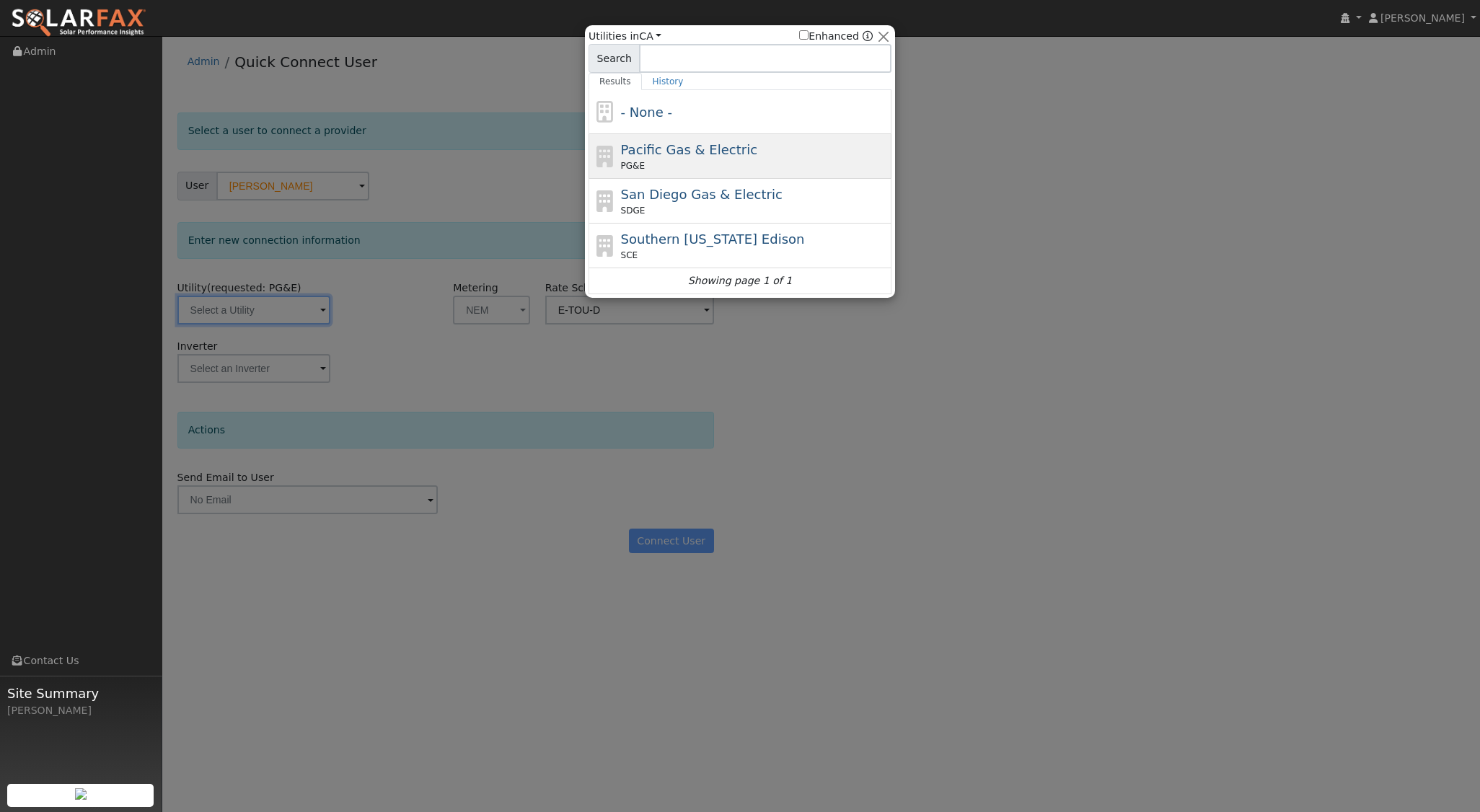
click at [725, 156] on span "Pacific Gas & Electric" at bounding box center [689, 150] width 136 height 16
type input "PG&E"
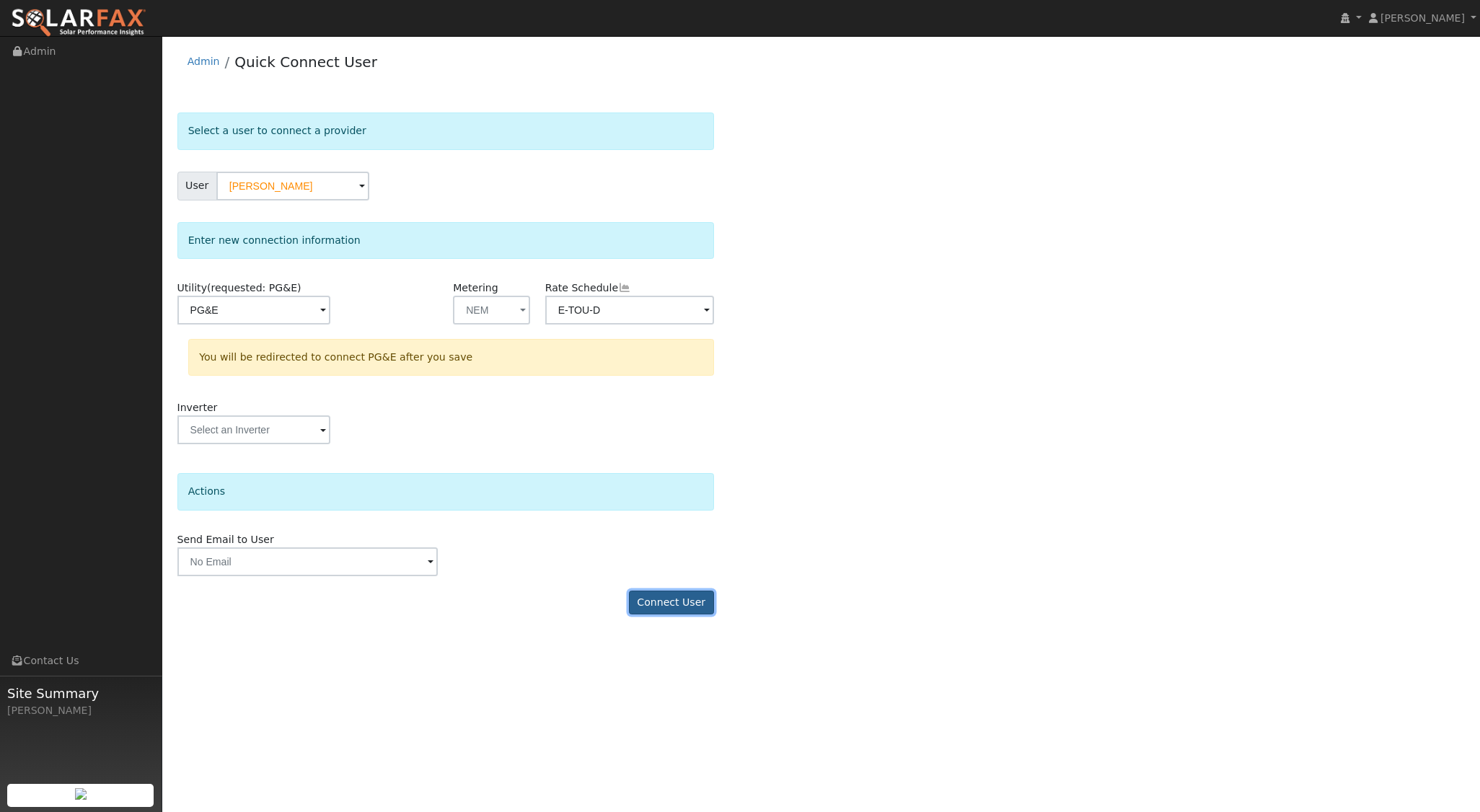
click at [675, 597] on button "Connect User" at bounding box center [671, 603] width 85 height 24
